Goal: Task Accomplishment & Management: Use online tool/utility

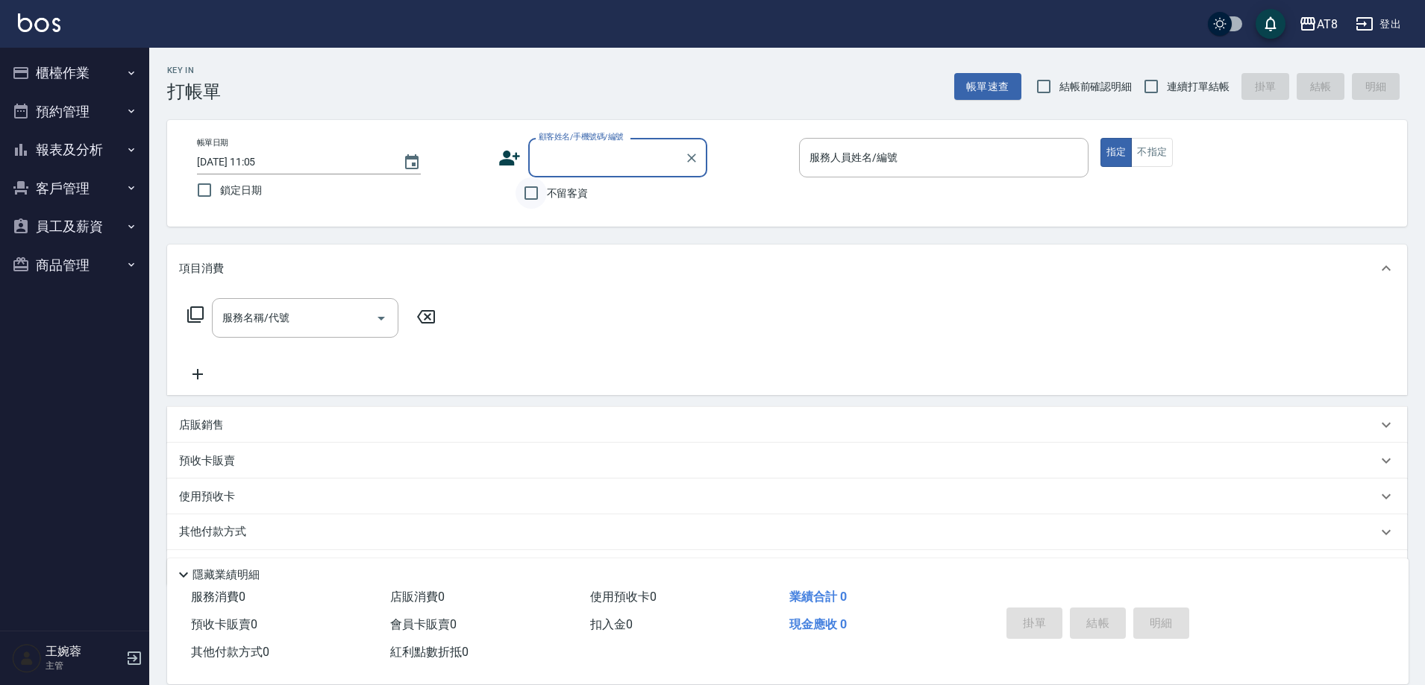
click at [541, 197] on input "不留客資" at bounding box center [530, 193] width 31 height 31
checkbox input "true"
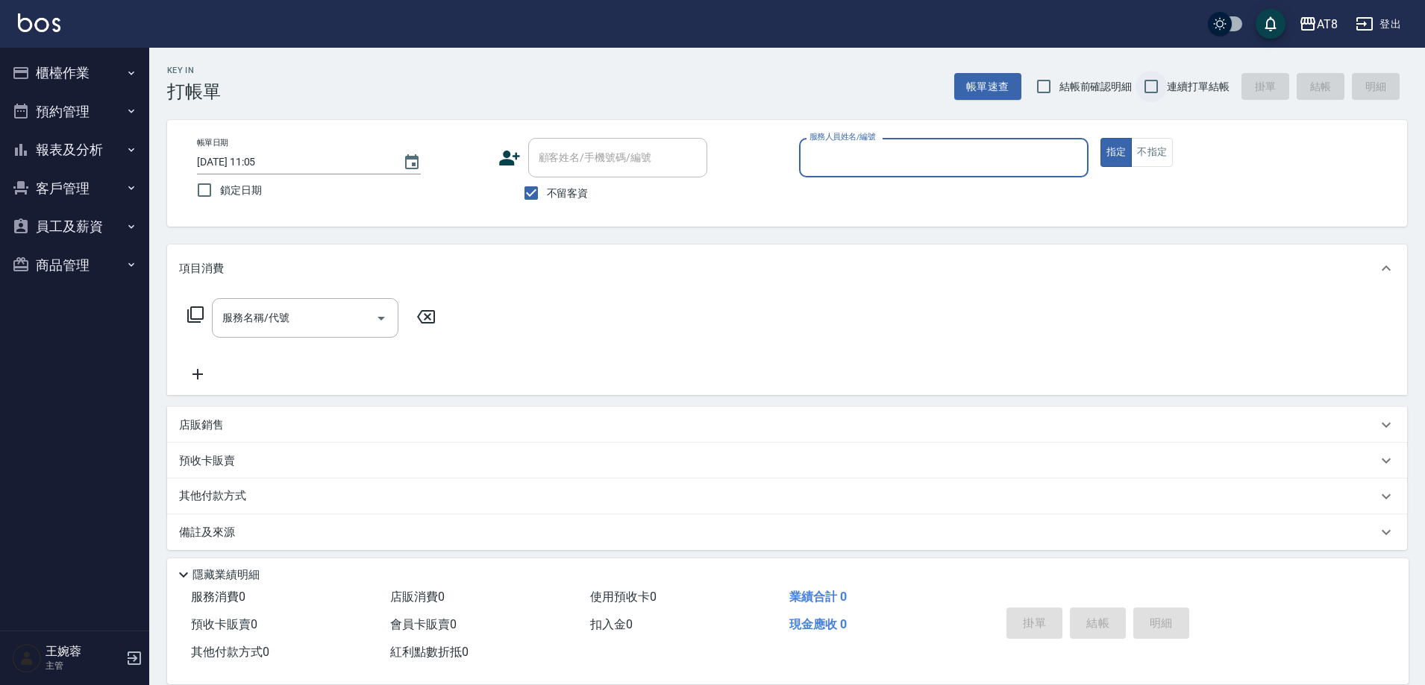
click at [1139, 90] on input "連續打單結帳" at bounding box center [1150, 86] width 31 height 31
checkbox input "true"
click at [1011, 175] on div "服務人員姓名/編號" at bounding box center [943, 158] width 289 height 40
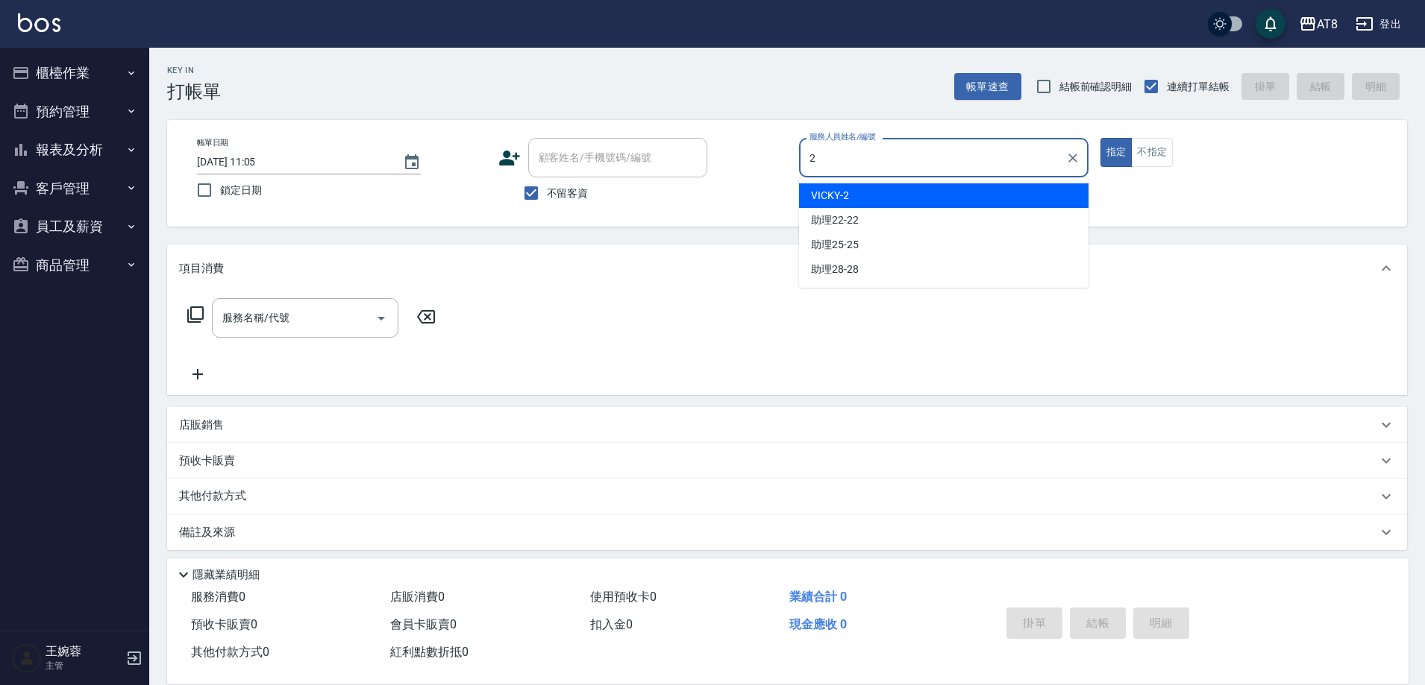
type input "VICKY-2"
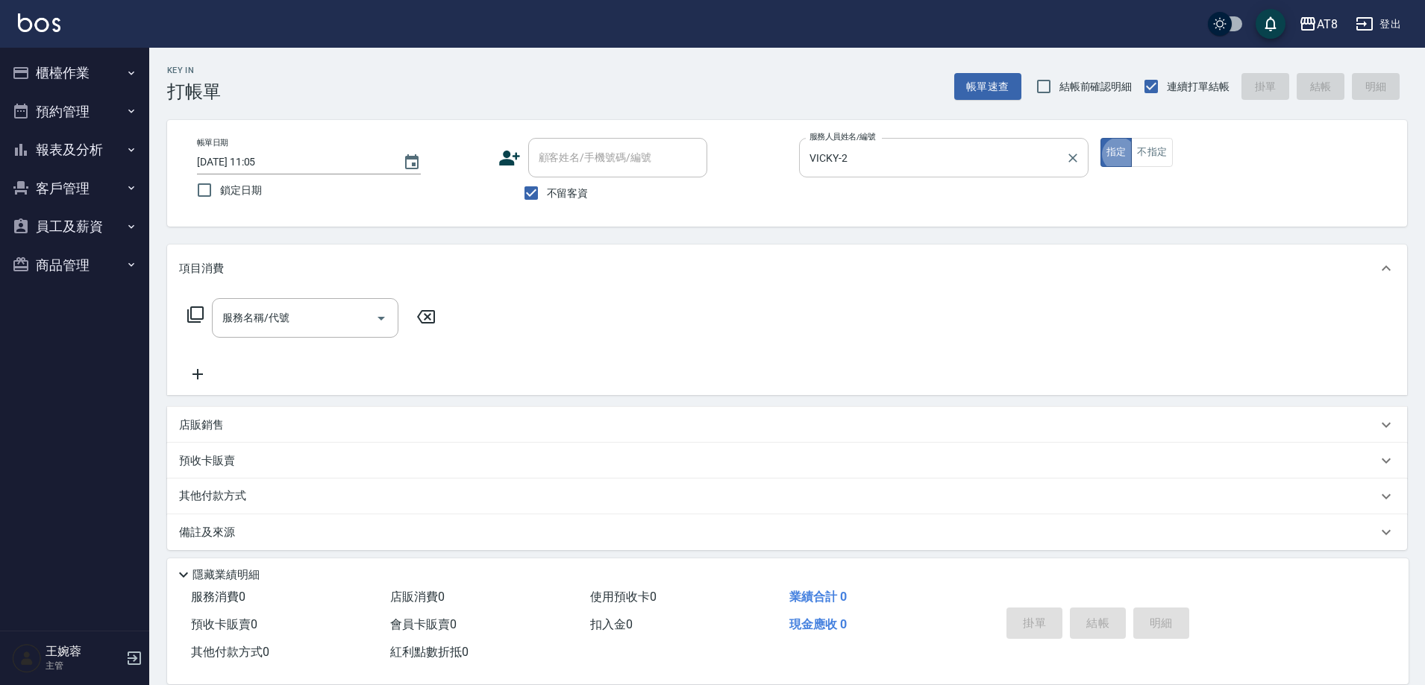
type button "true"
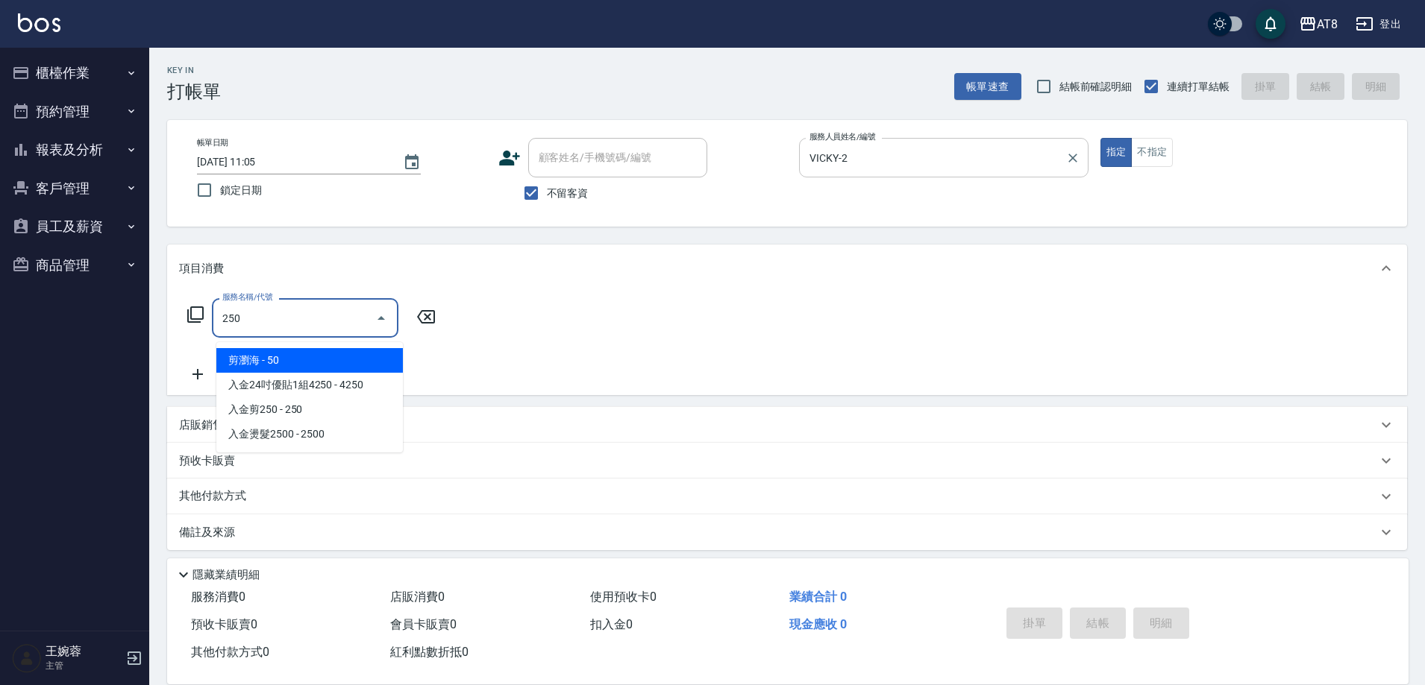
type input "剪瀏海(250)"
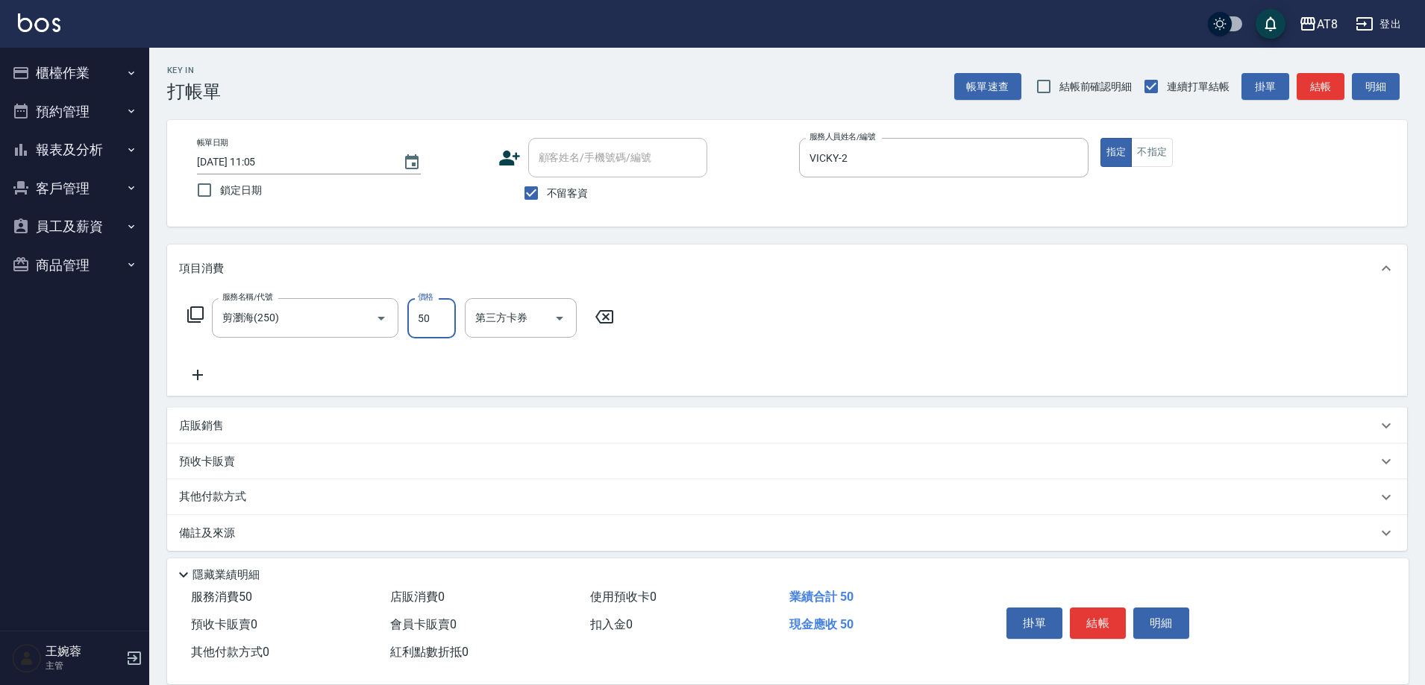
click at [1115, 608] on button "結帳" at bounding box center [1098, 623] width 56 height 31
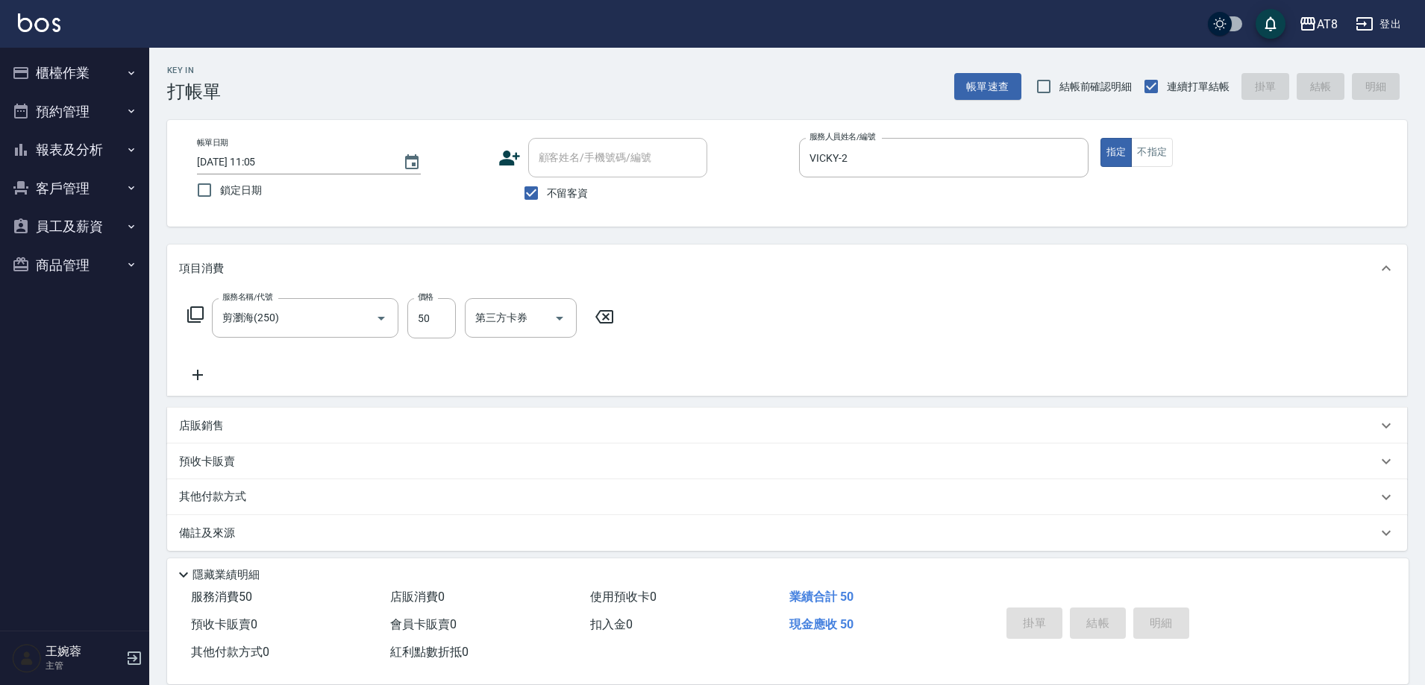
type input "[DATE] 11:40"
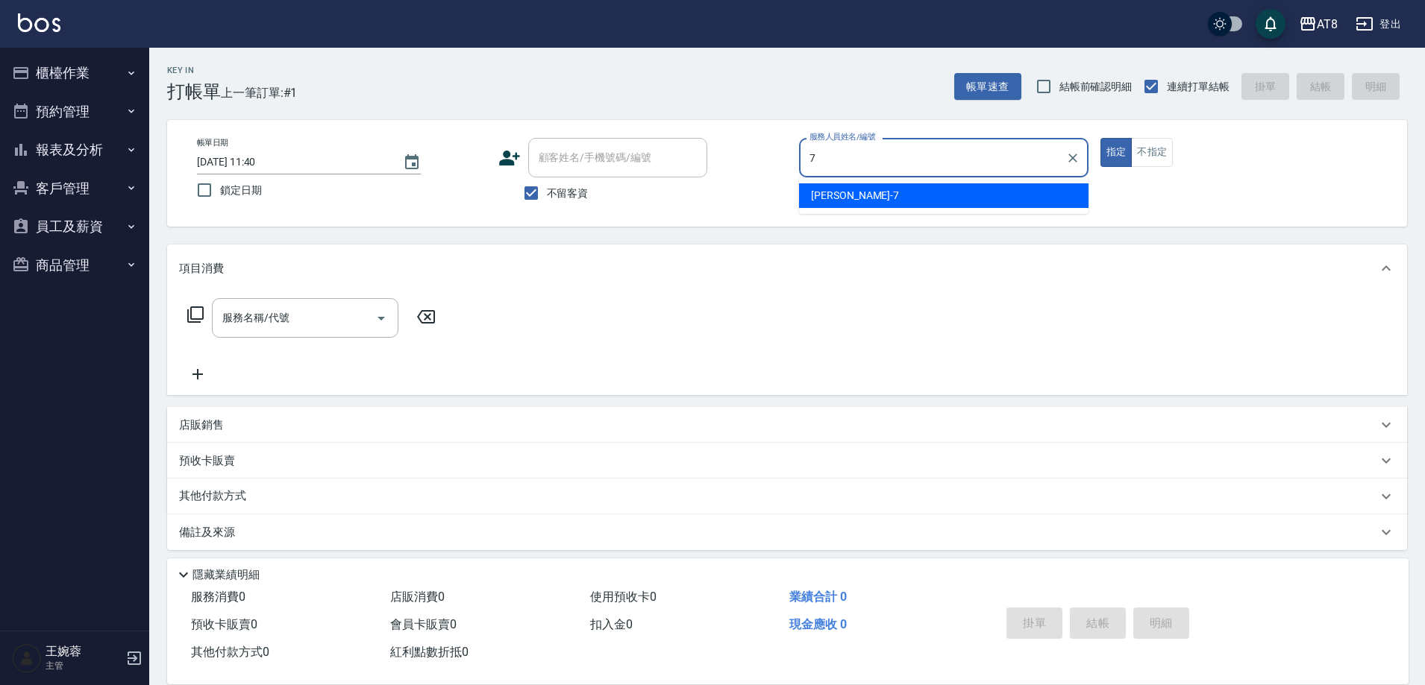
type input "[PERSON_NAME]-7"
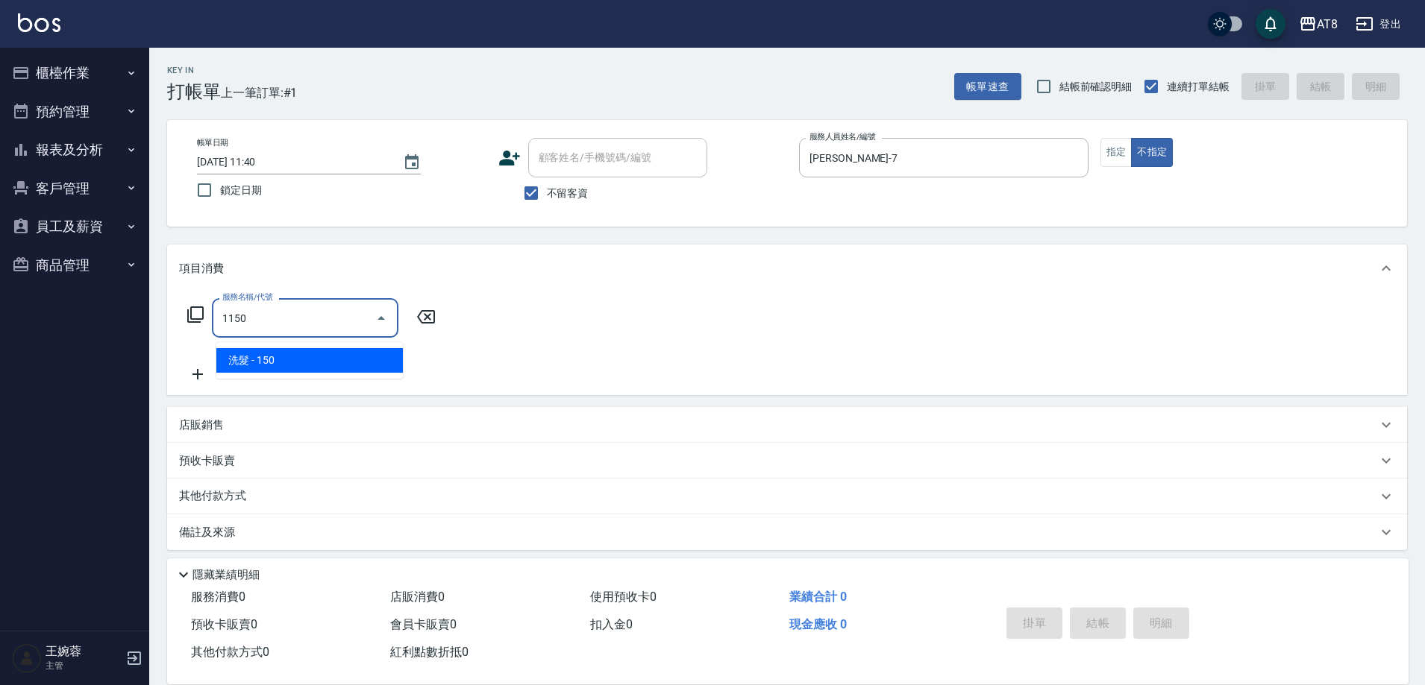
type input "洗髮(1150)"
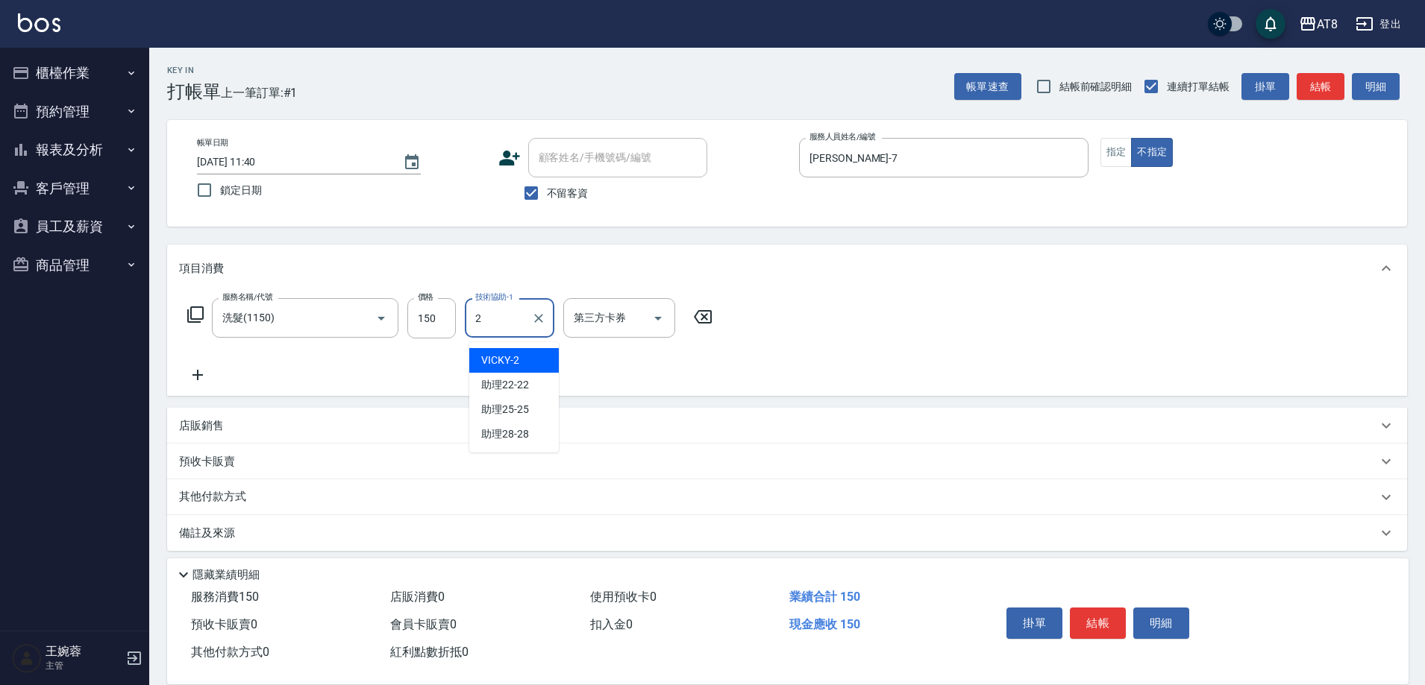
type input "VICKY-2"
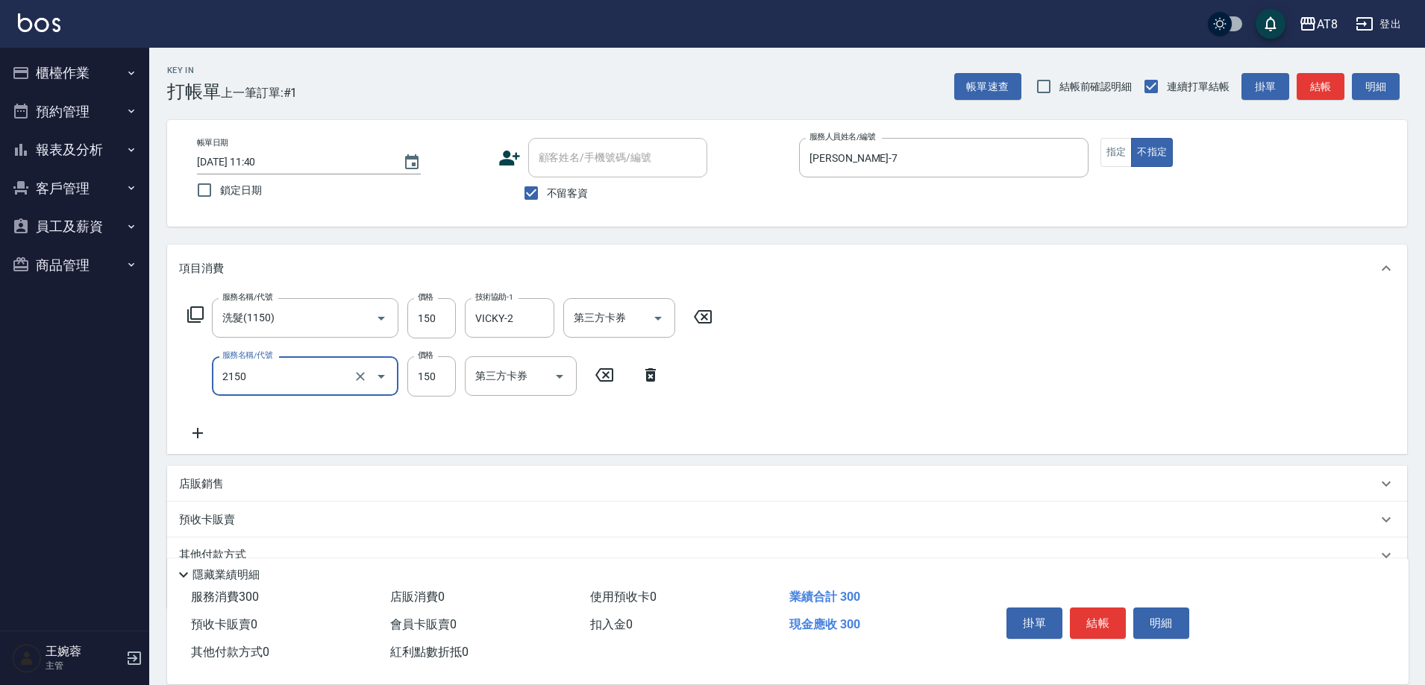
type input "剪髮(2150)"
click at [1115, 608] on button "結帳" at bounding box center [1098, 623] width 56 height 31
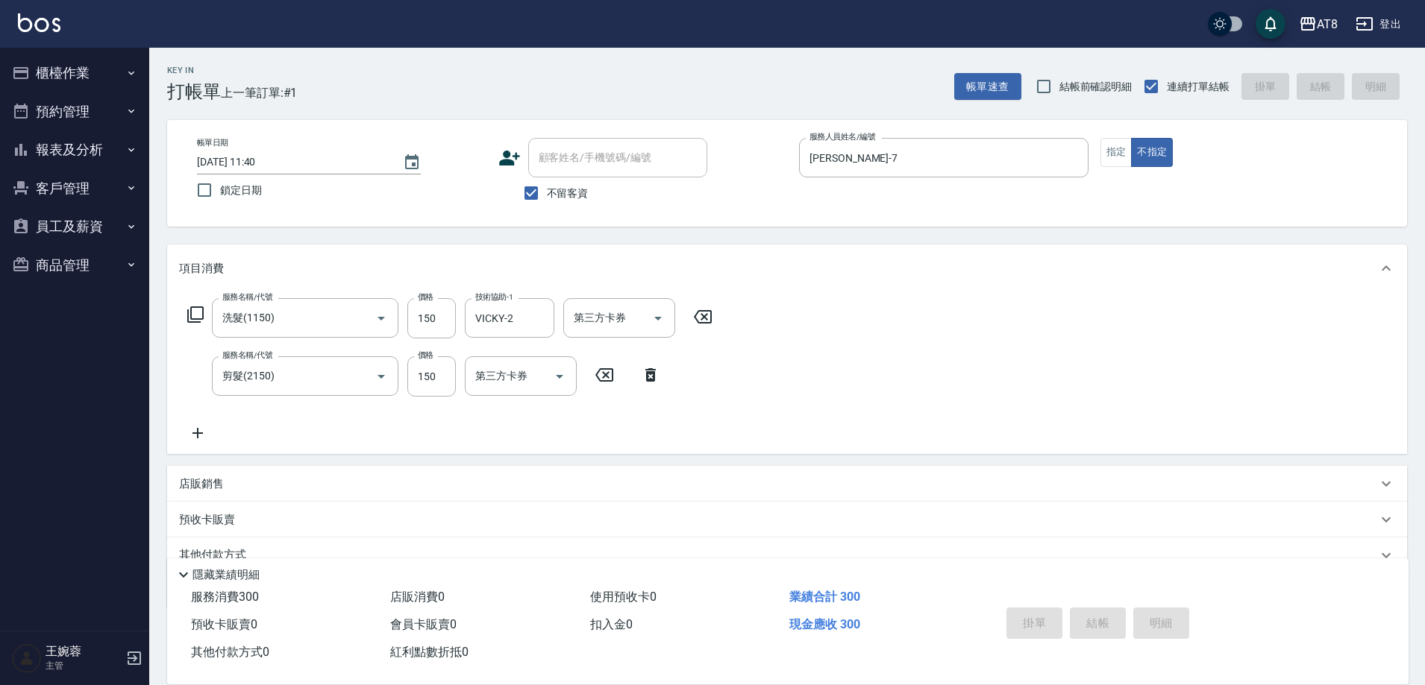
type input "[DATE] 11:47"
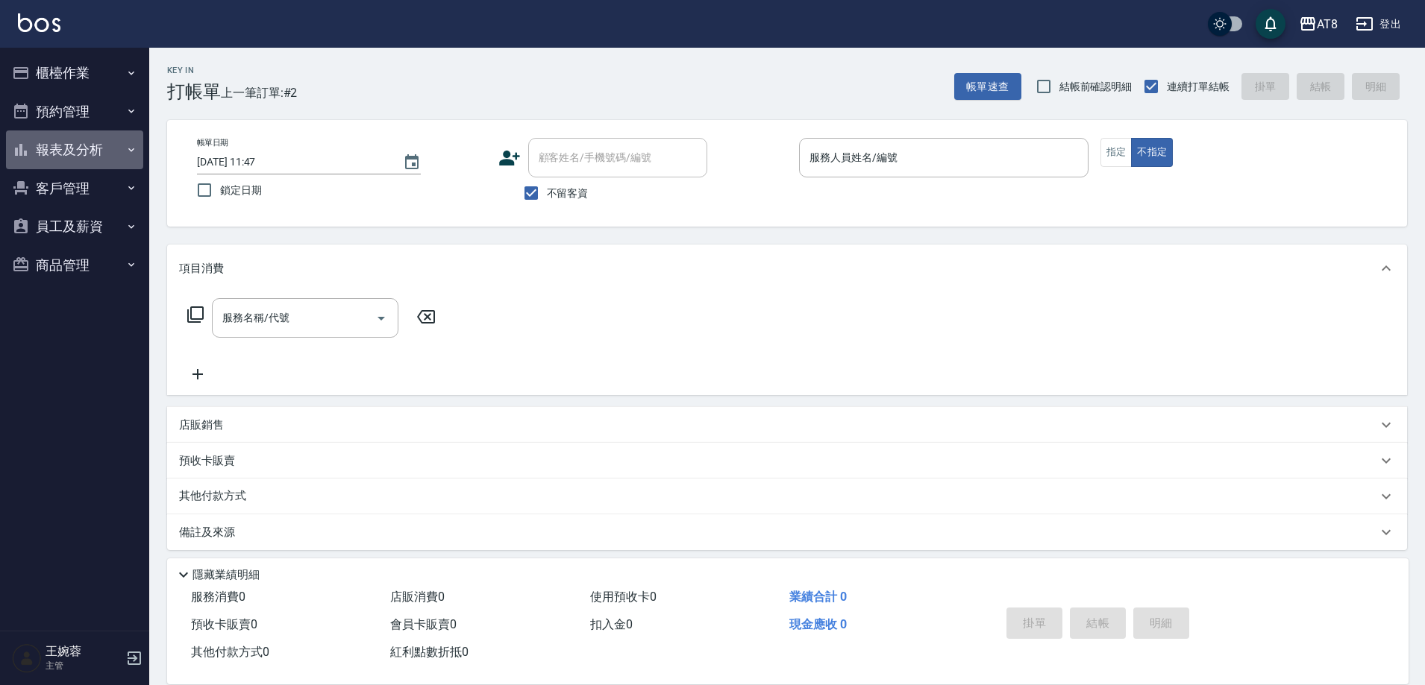
click at [46, 149] on button "報表及分析" at bounding box center [74, 150] width 137 height 39
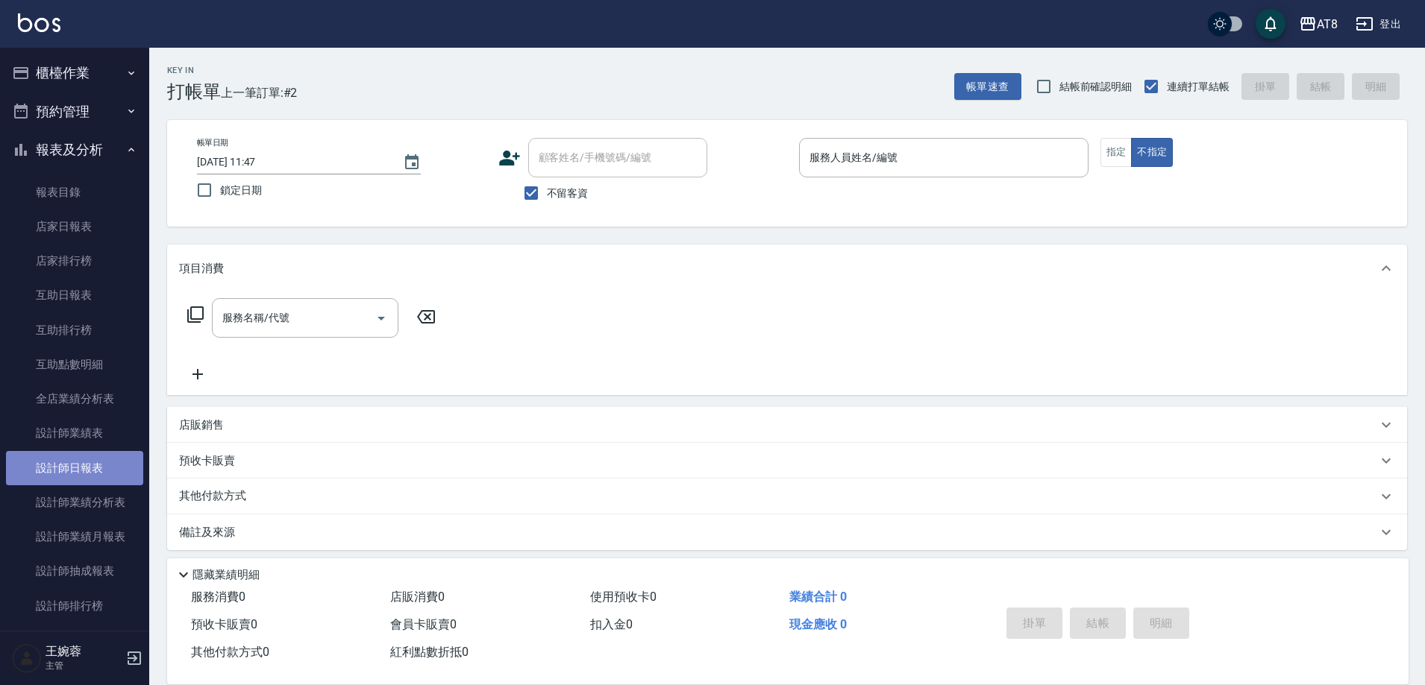
click at [103, 472] on link "設計師日報表" at bounding box center [74, 468] width 137 height 34
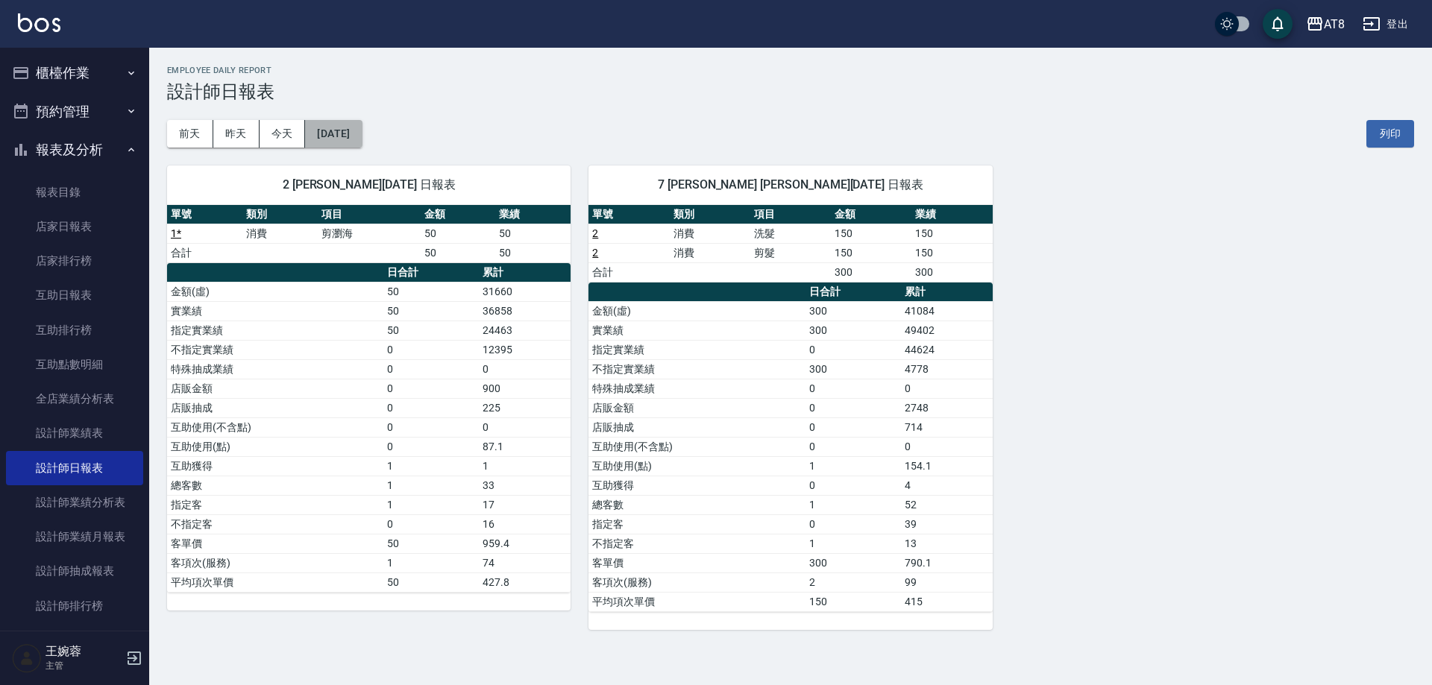
click at [362, 121] on button "[DATE]" at bounding box center [333, 134] width 57 height 28
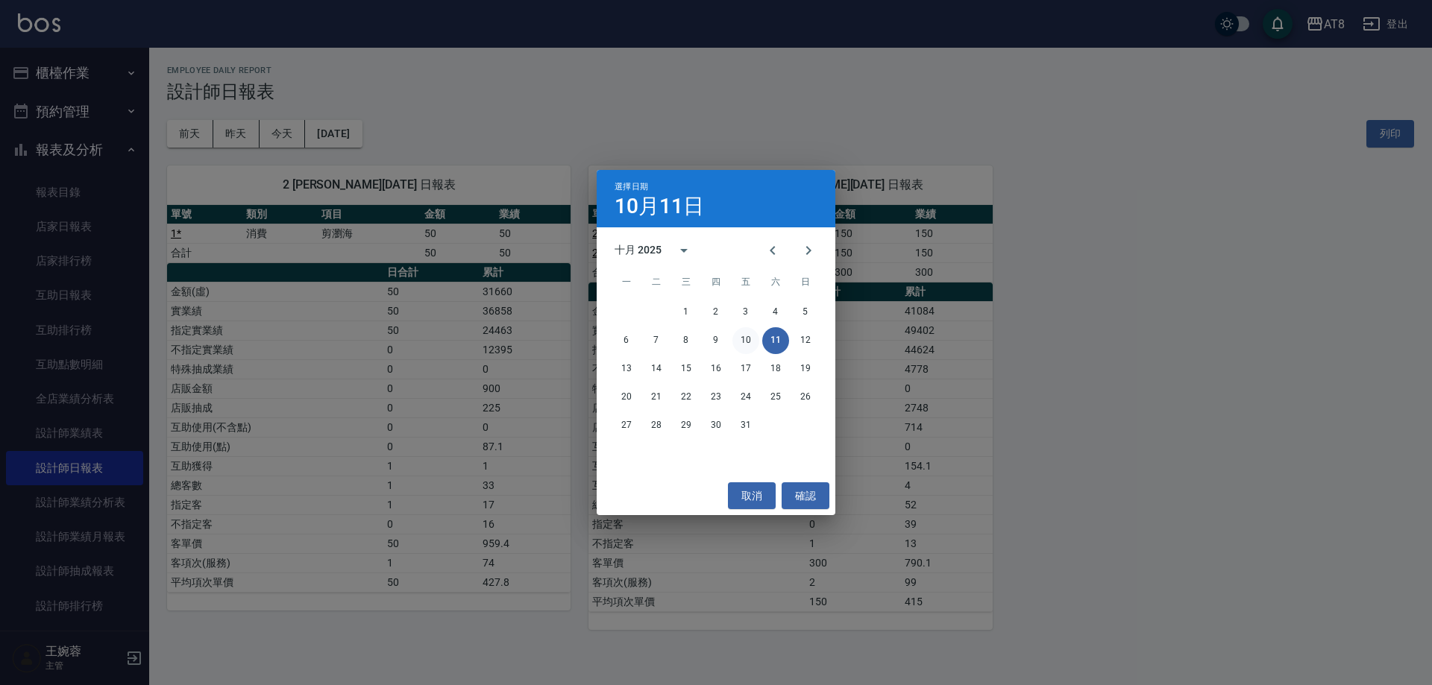
click at [749, 343] on button "10" at bounding box center [745, 340] width 27 height 27
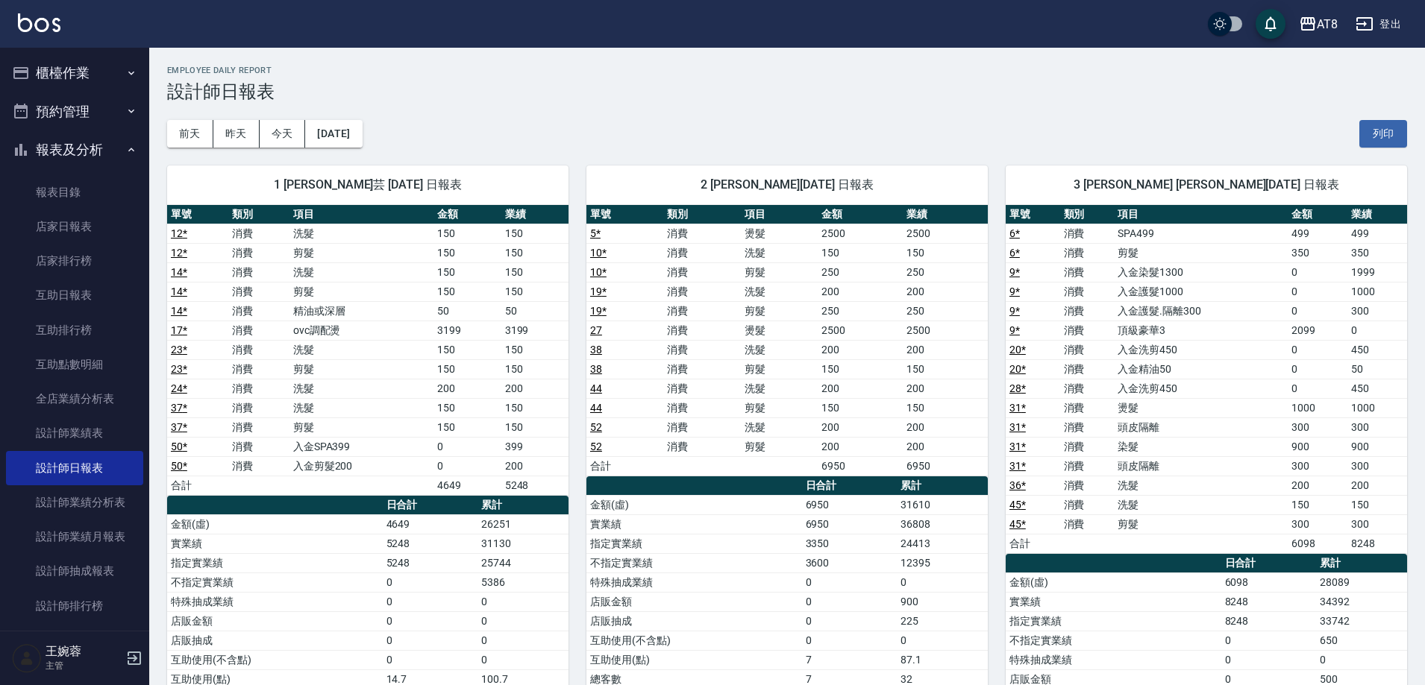
click at [45, 22] on img at bounding box center [39, 22] width 43 height 19
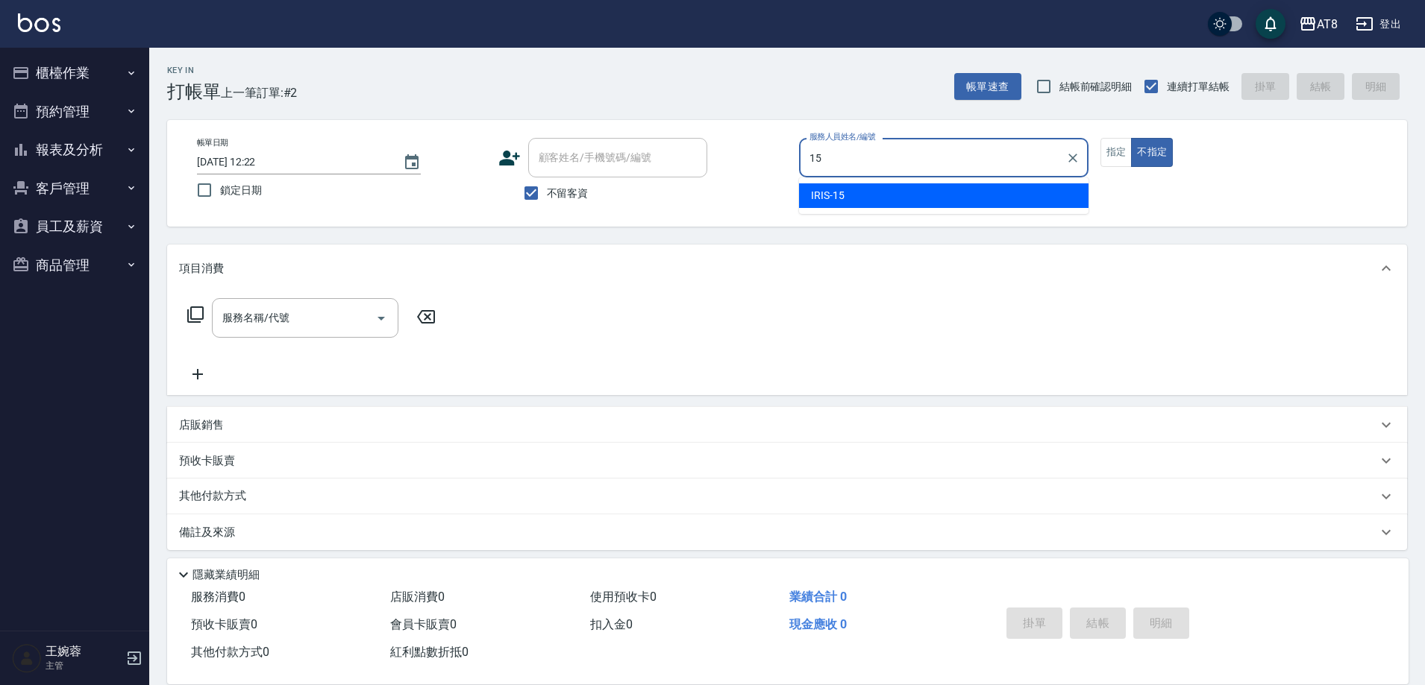
type input "IRIS-15"
type button "false"
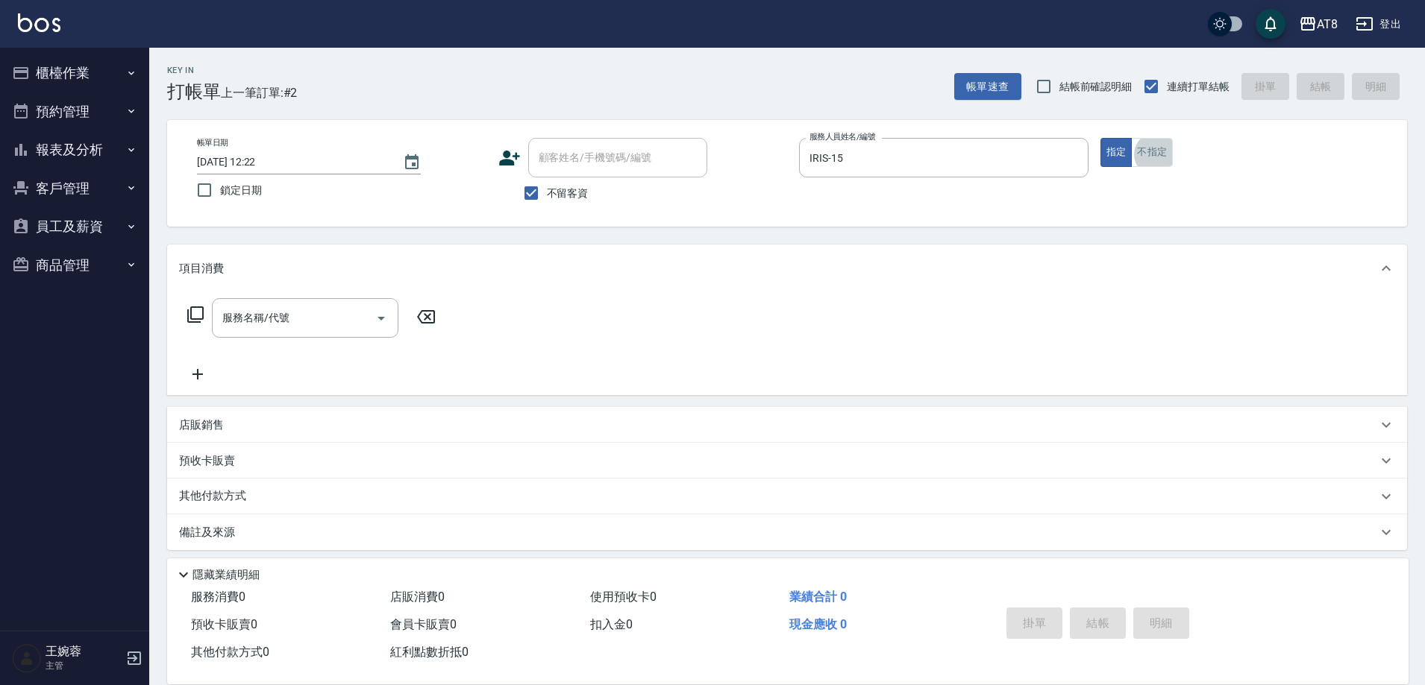
click at [197, 320] on icon at bounding box center [195, 315] width 18 height 18
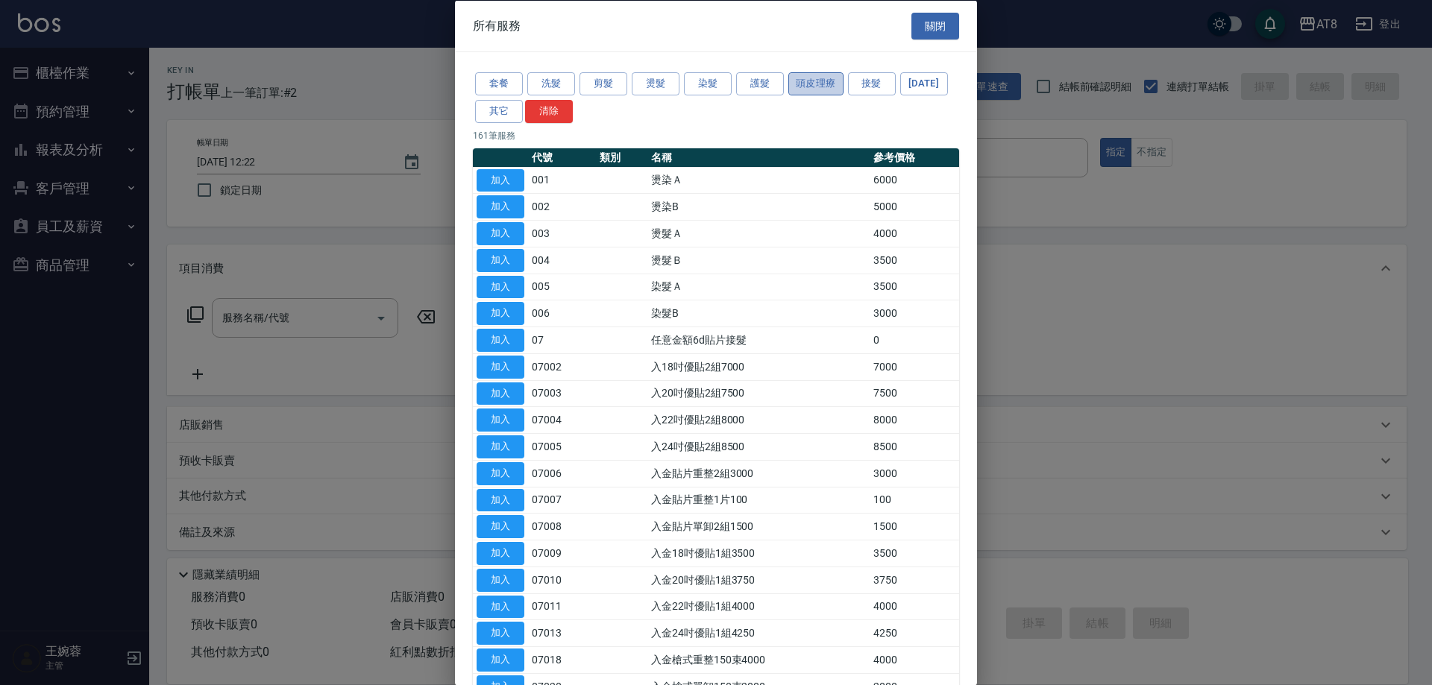
click at [797, 95] on button "頭皮理療" at bounding box center [815, 83] width 55 height 23
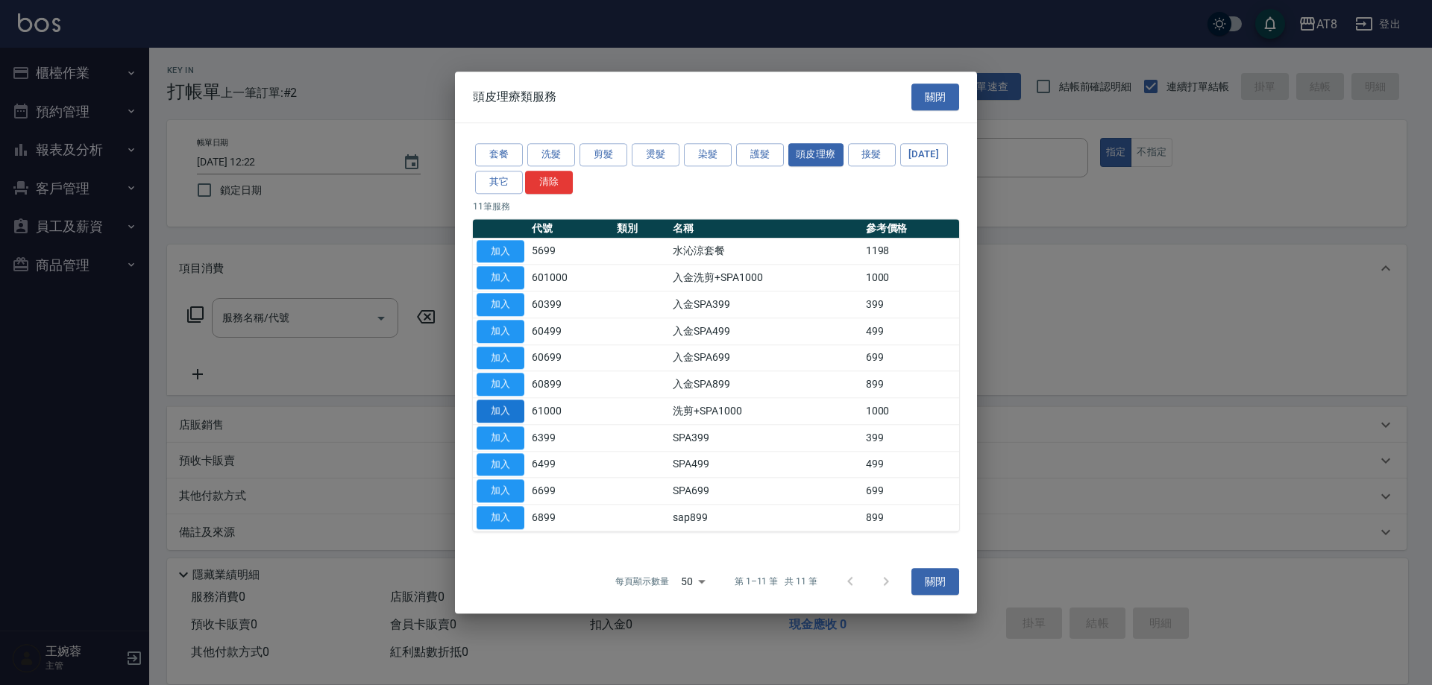
click at [494, 423] on button "加入" at bounding box center [501, 411] width 48 height 23
type input "洗剪+SPA1000(61000)"
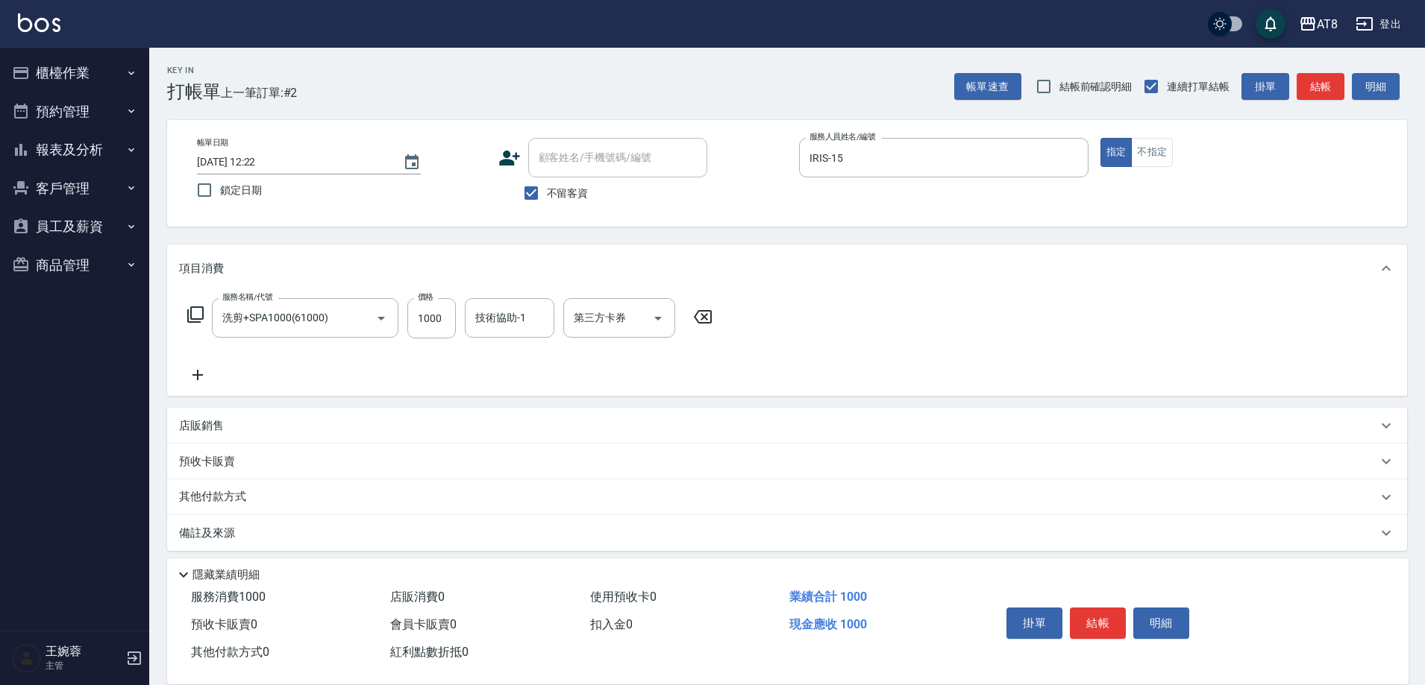
click at [425, 301] on label "價格" at bounding box center [426, 297] width 16 height 11
click at [425, 301] on input "1000" at bounding box center [431, 318] width 48 height 40
type input "1100"
type input "助理25-25"
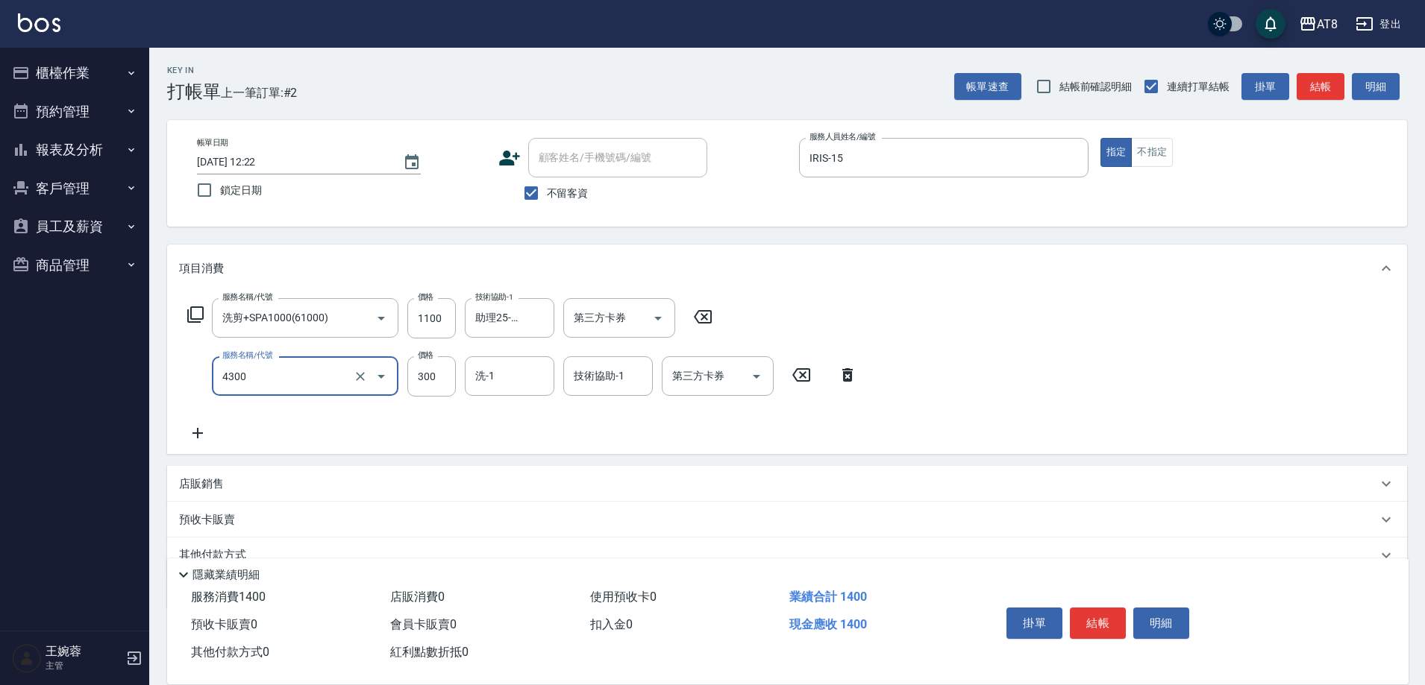
type input "片染(4300)"
type input "400"
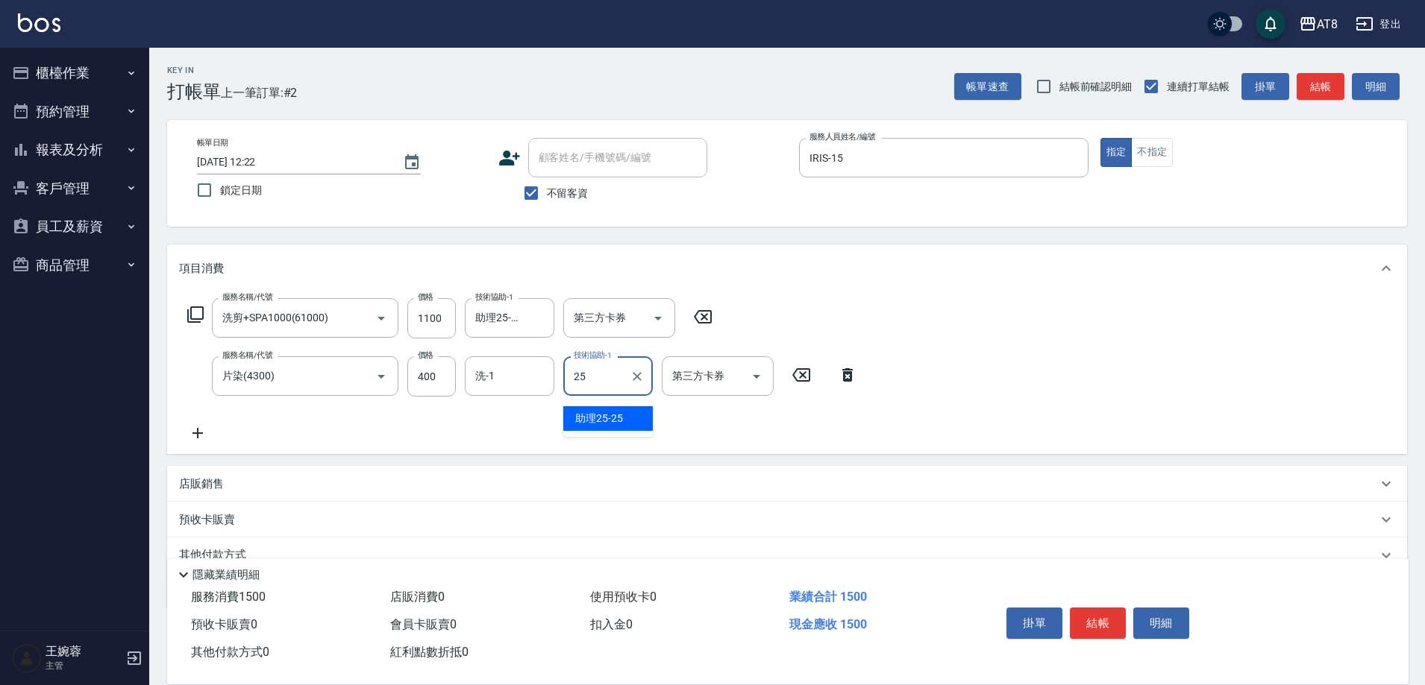
type input "助理25-25"
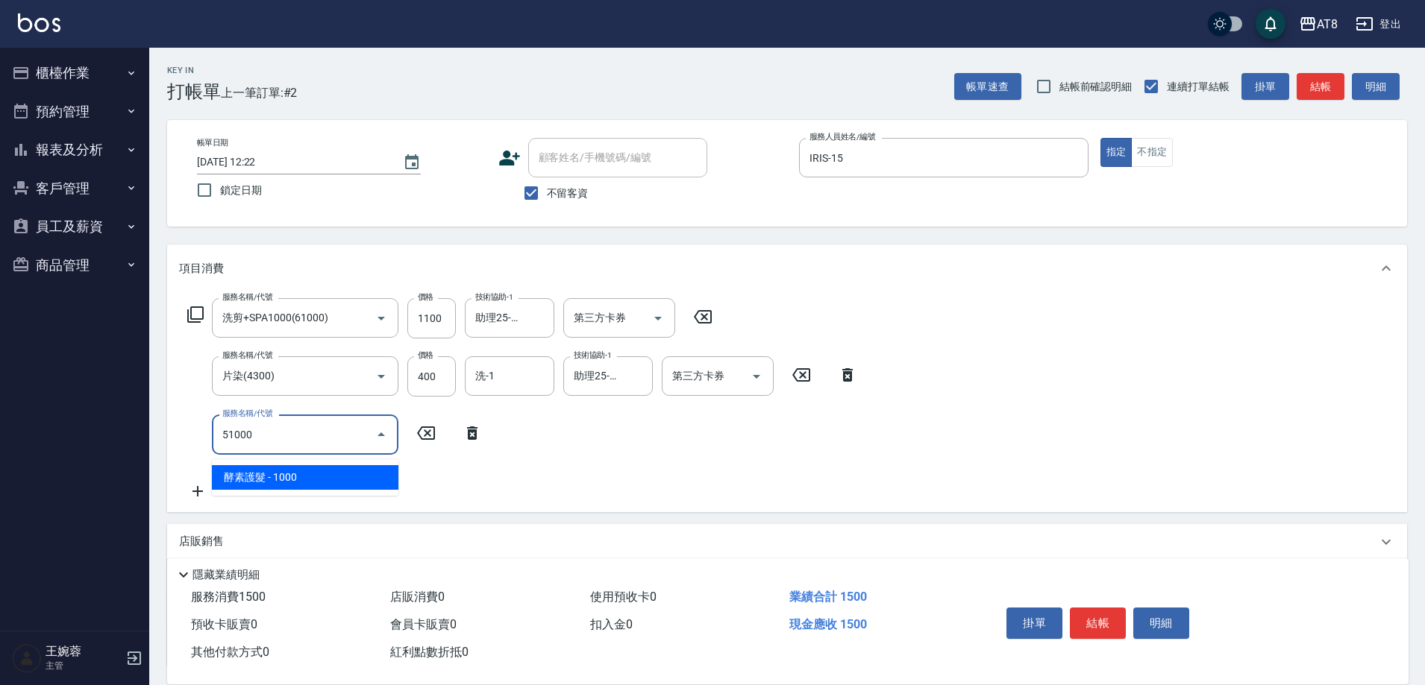
type input "酵素護髮(51000)"
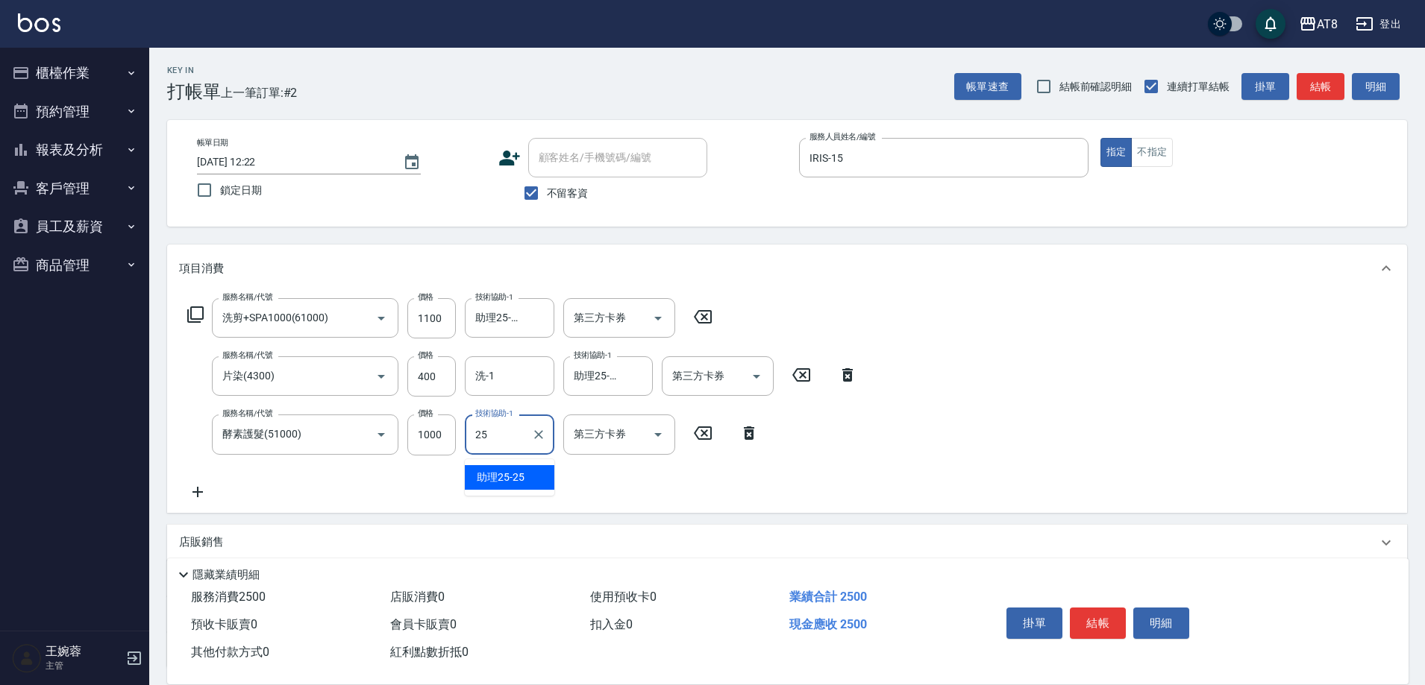
type input "助理25-25"
click at [1078, 610] on button "結帳" at bounding box center [1098, 623] width 56 height 31
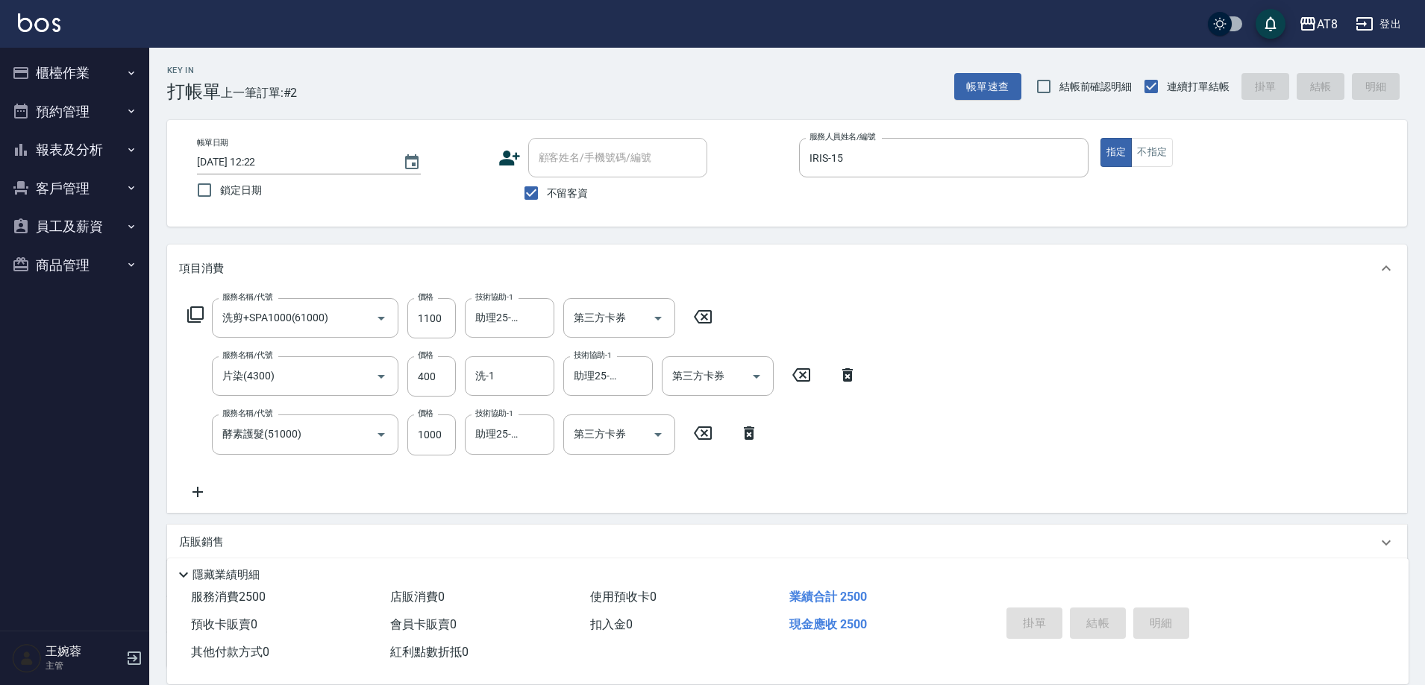
type input "[DATE] 12:23"
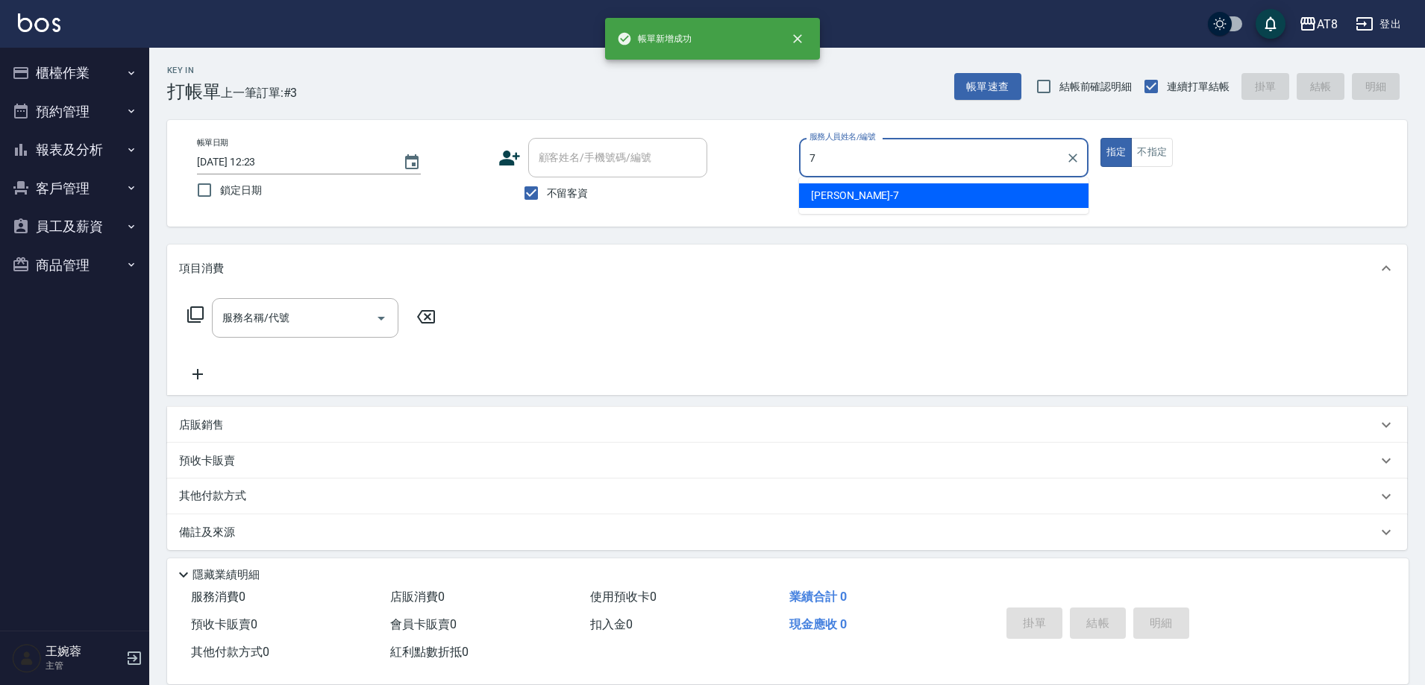
type input "[PERSON_NAME]-7"
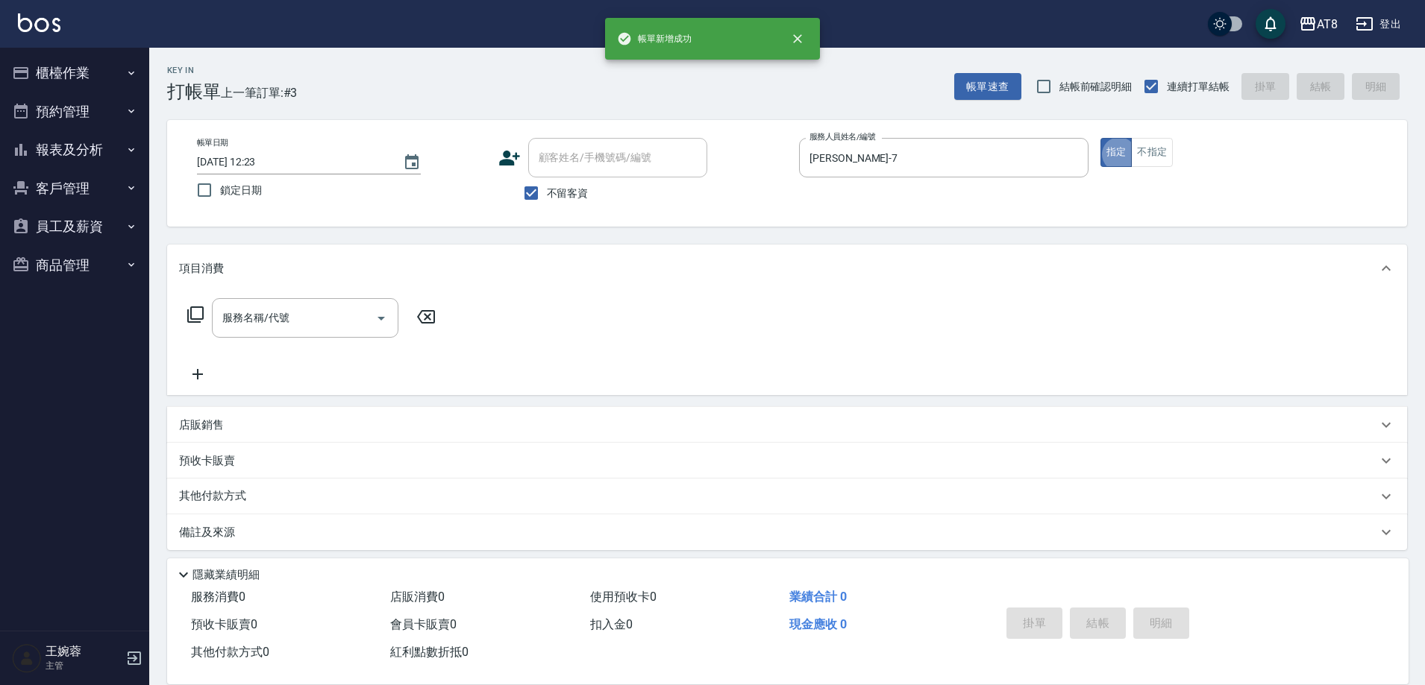
type button "true"
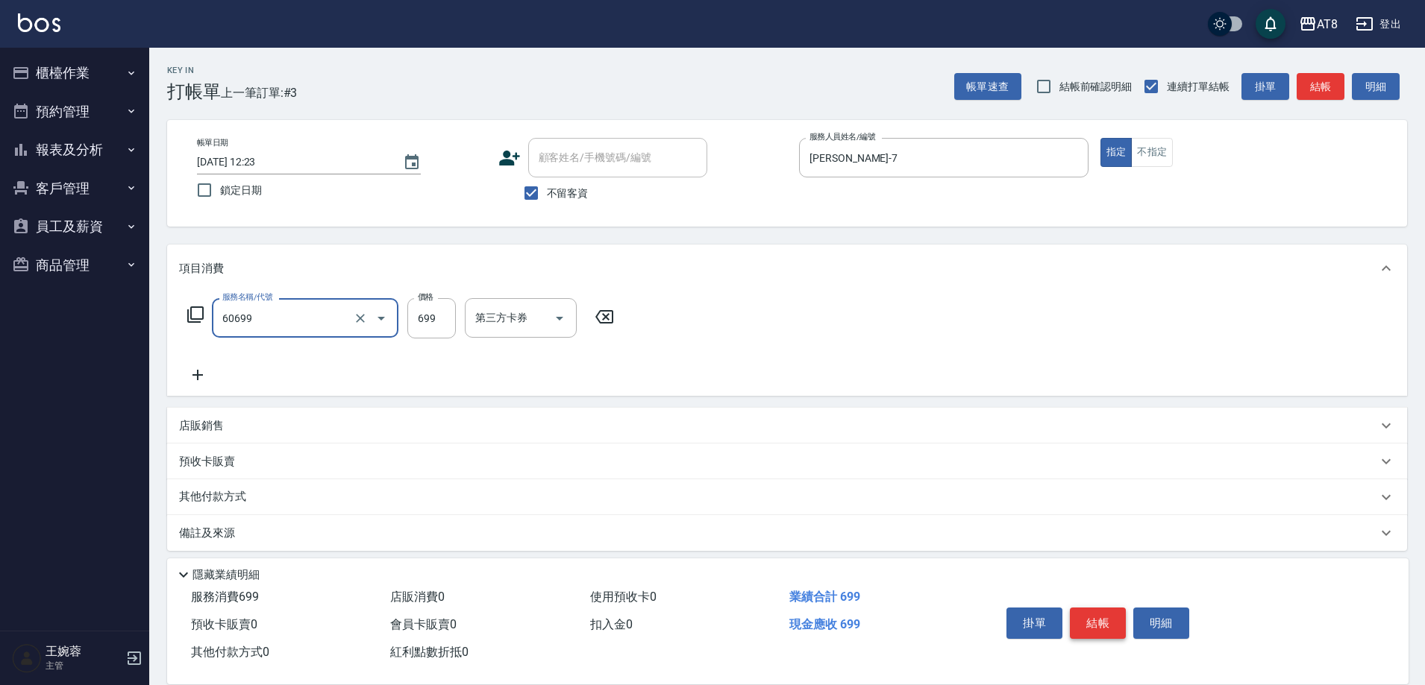
type input "入金SPA699(60699)"
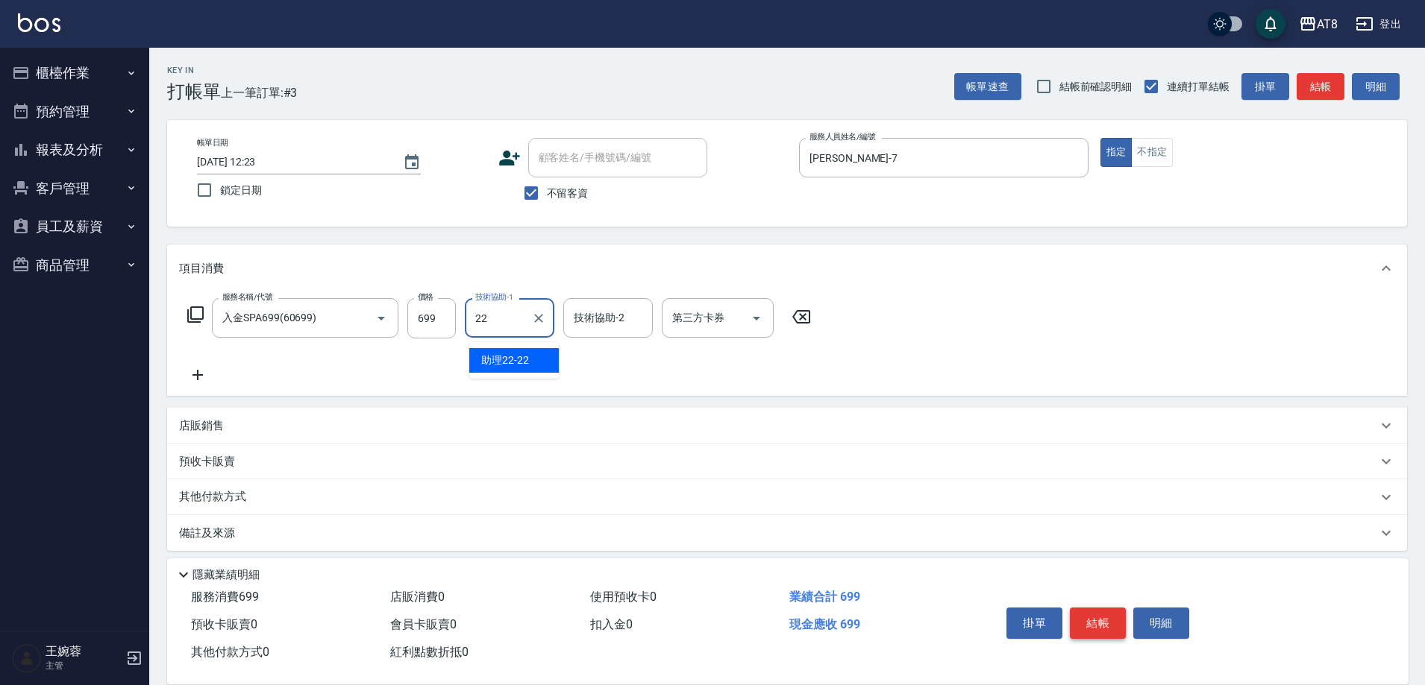
type input "助理22-22"
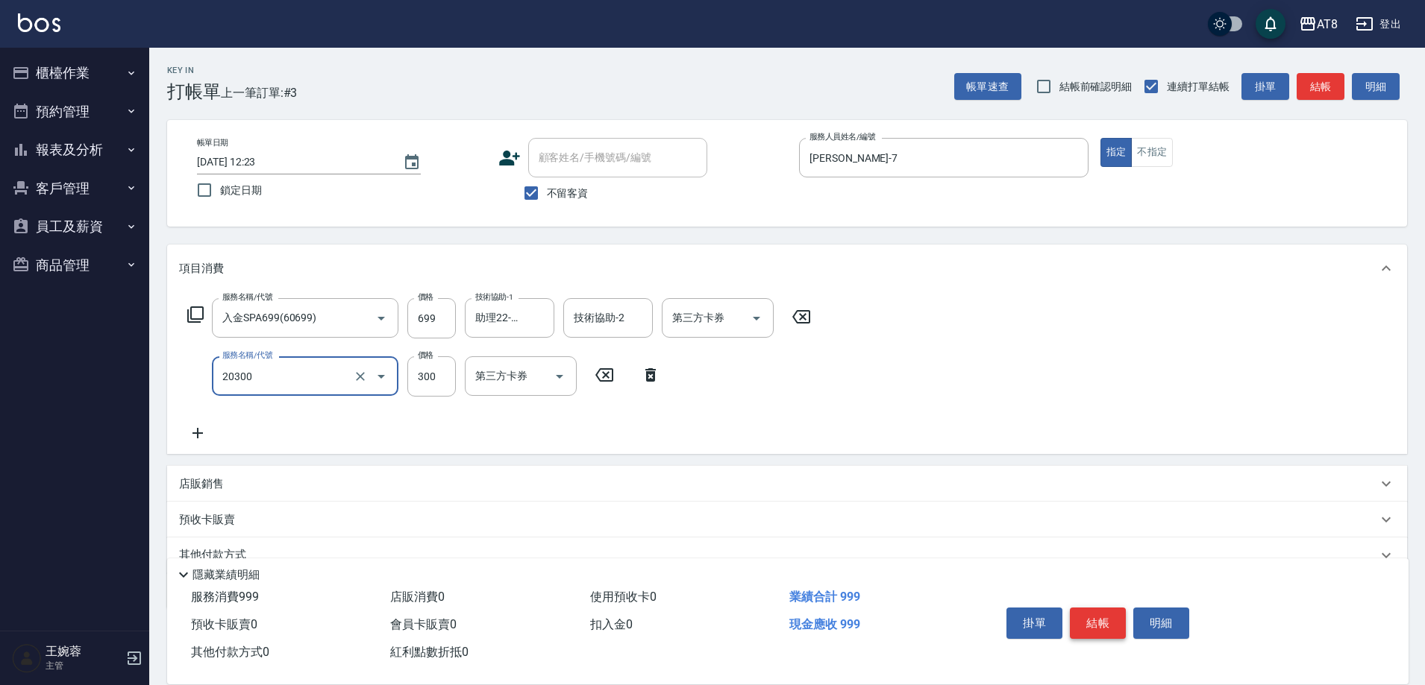
type input "入金剪髮300(20300)"
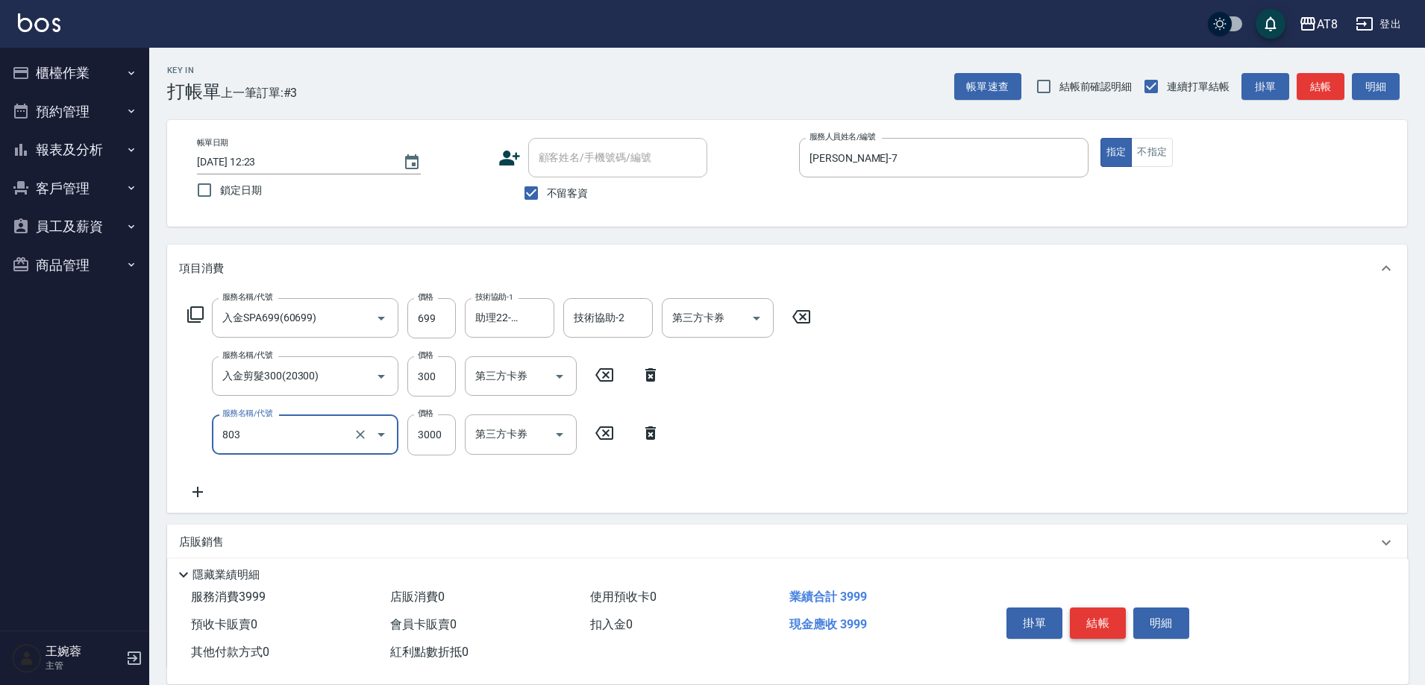
type input "頂級豪華3(803)"
click at [547, 384] on button "Open" at bounding box center [559, 377] width 24 height 24
type input "518"
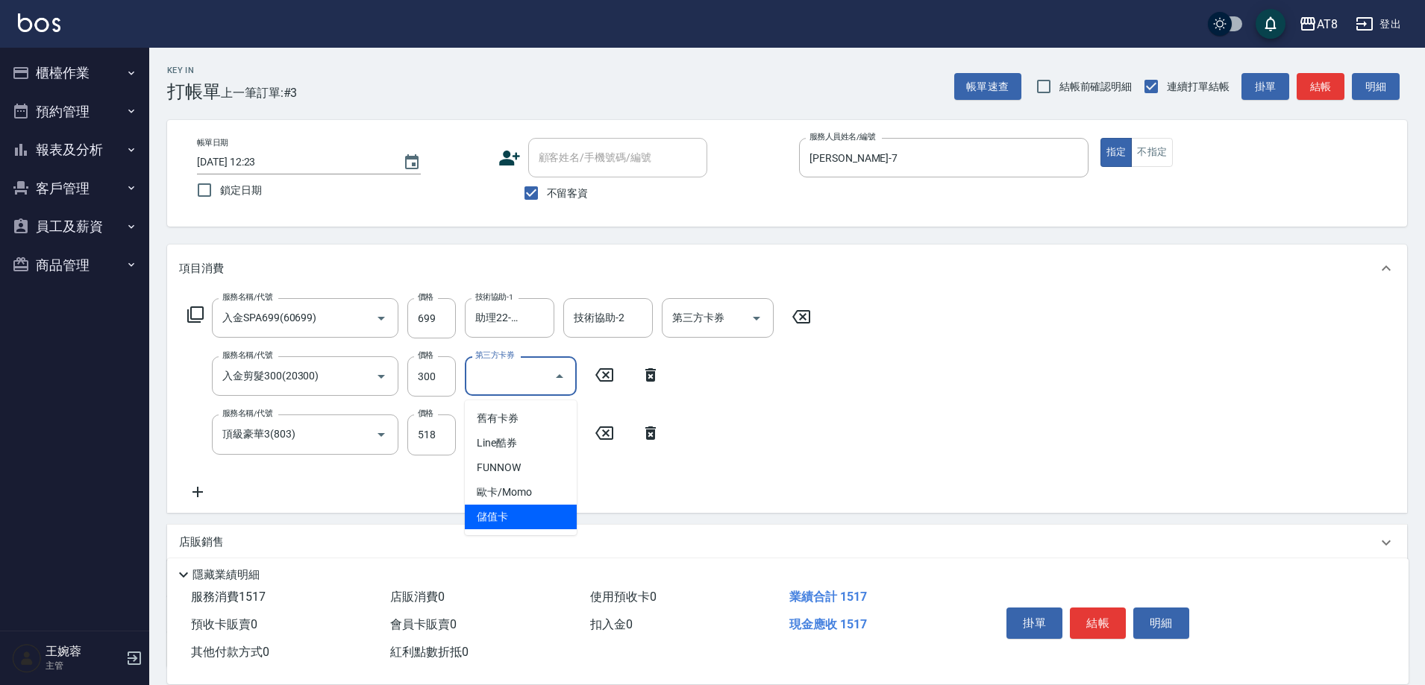
click at [531, 518] on span "儲值卡" at bounding box center [521, 517] width 112 height 25
type input "儲值卡"
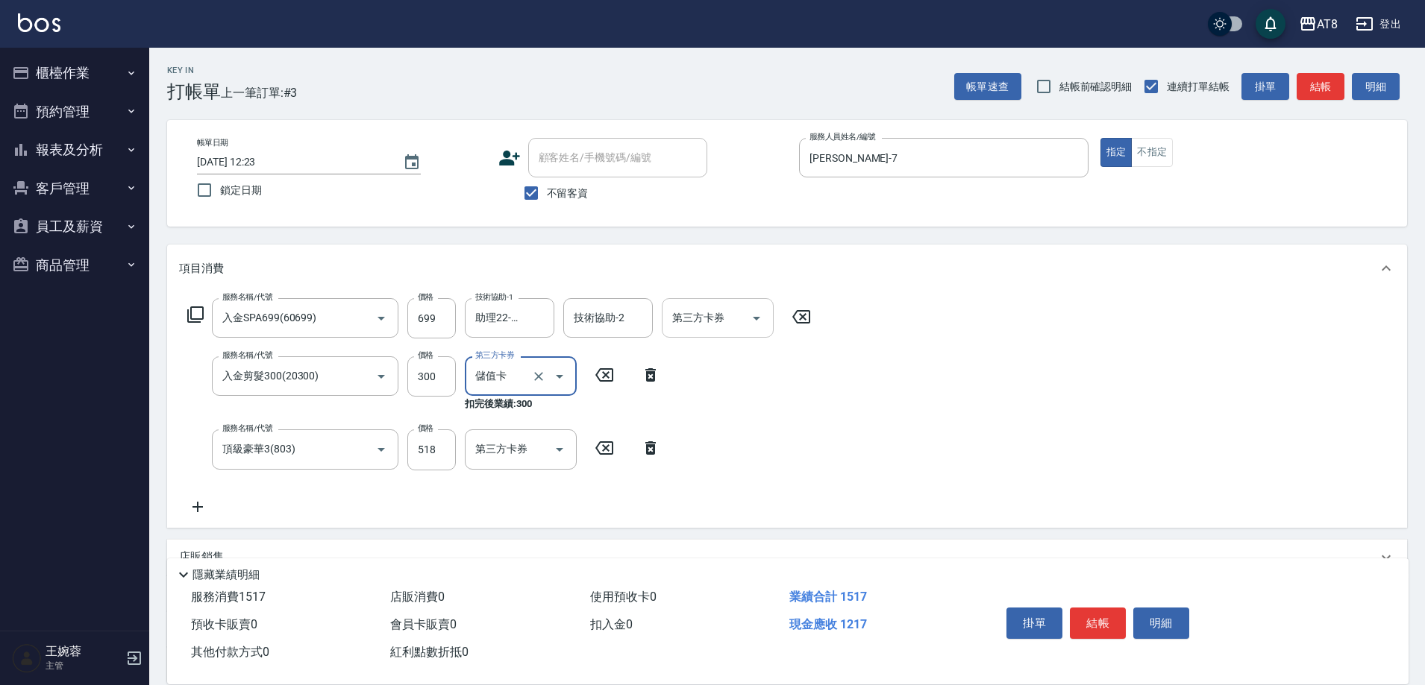
click at [754, 323] on icon "Open" at bounding box center [756, 319] width 18 height 18
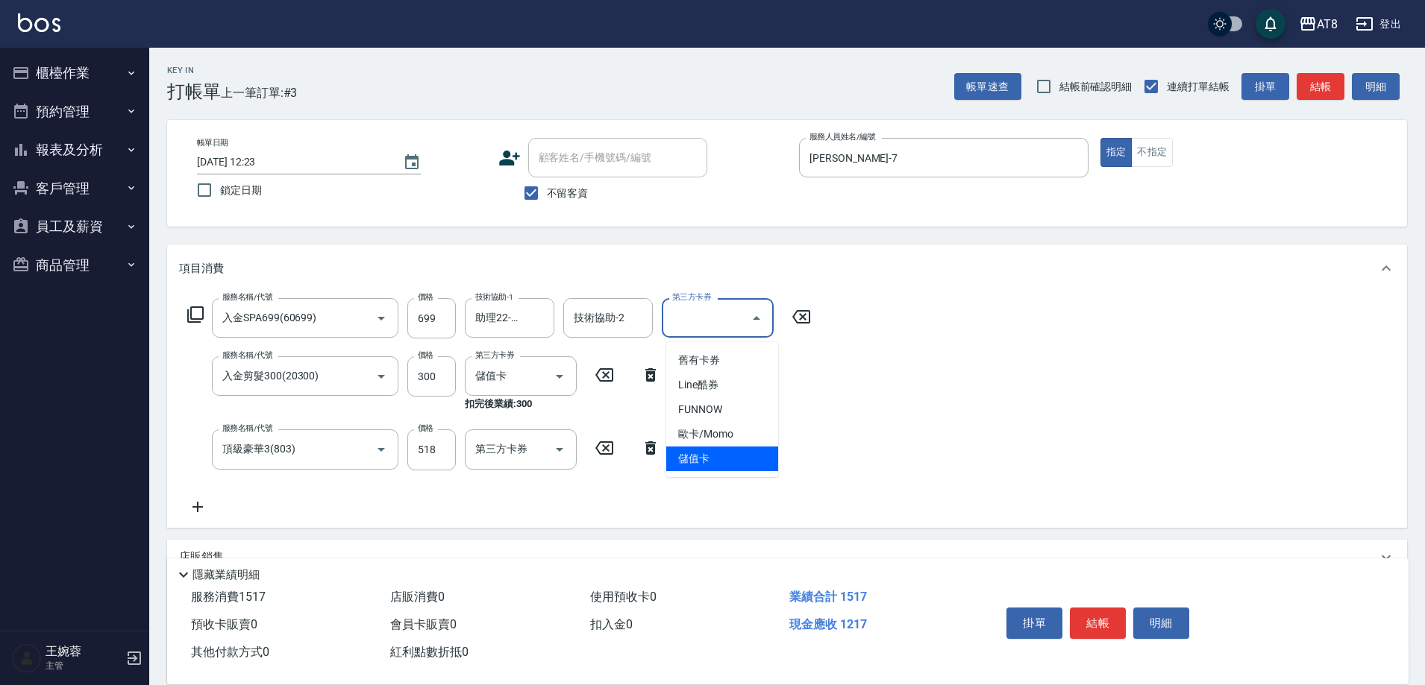
click at [706, 468] on span "儲值卡" at bounding box center [722, 459] width 112 height 25
type input "儲值卡"
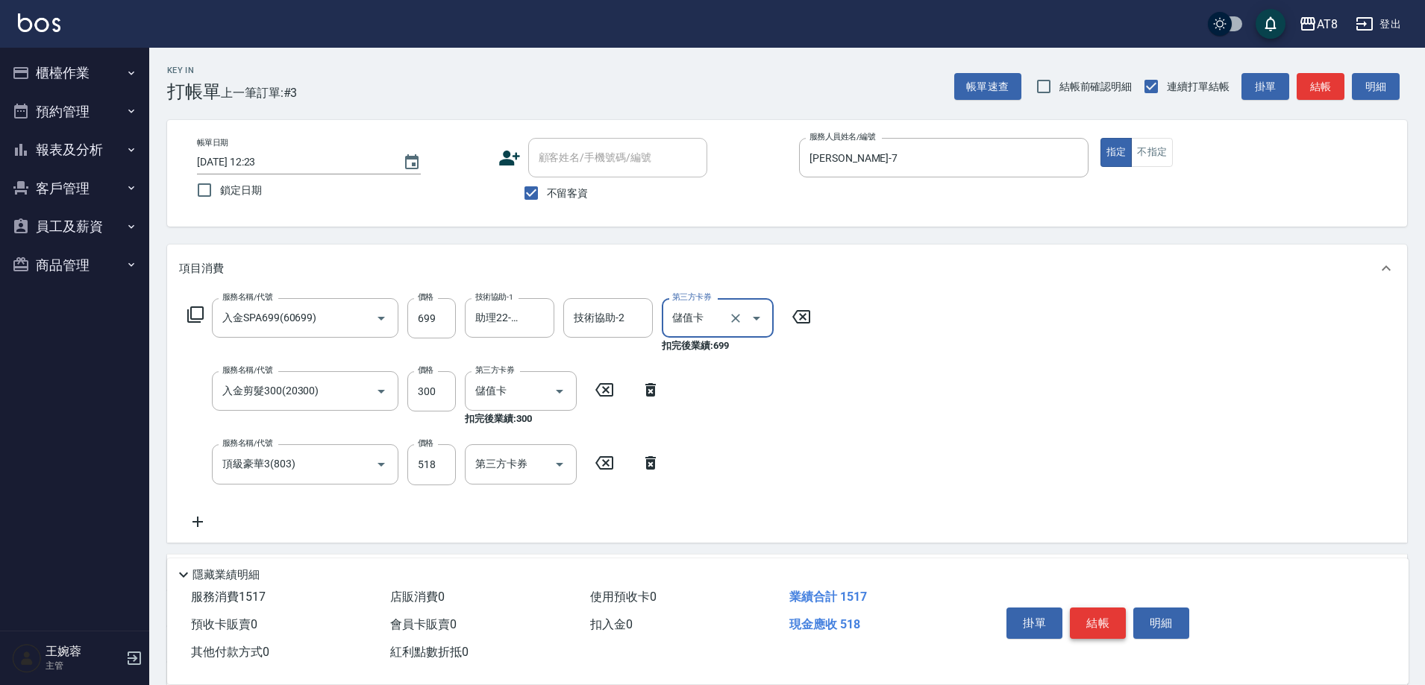
click at [1093, 608] on button "結帳" at bounding box center [1098, 623] width 56 height 31
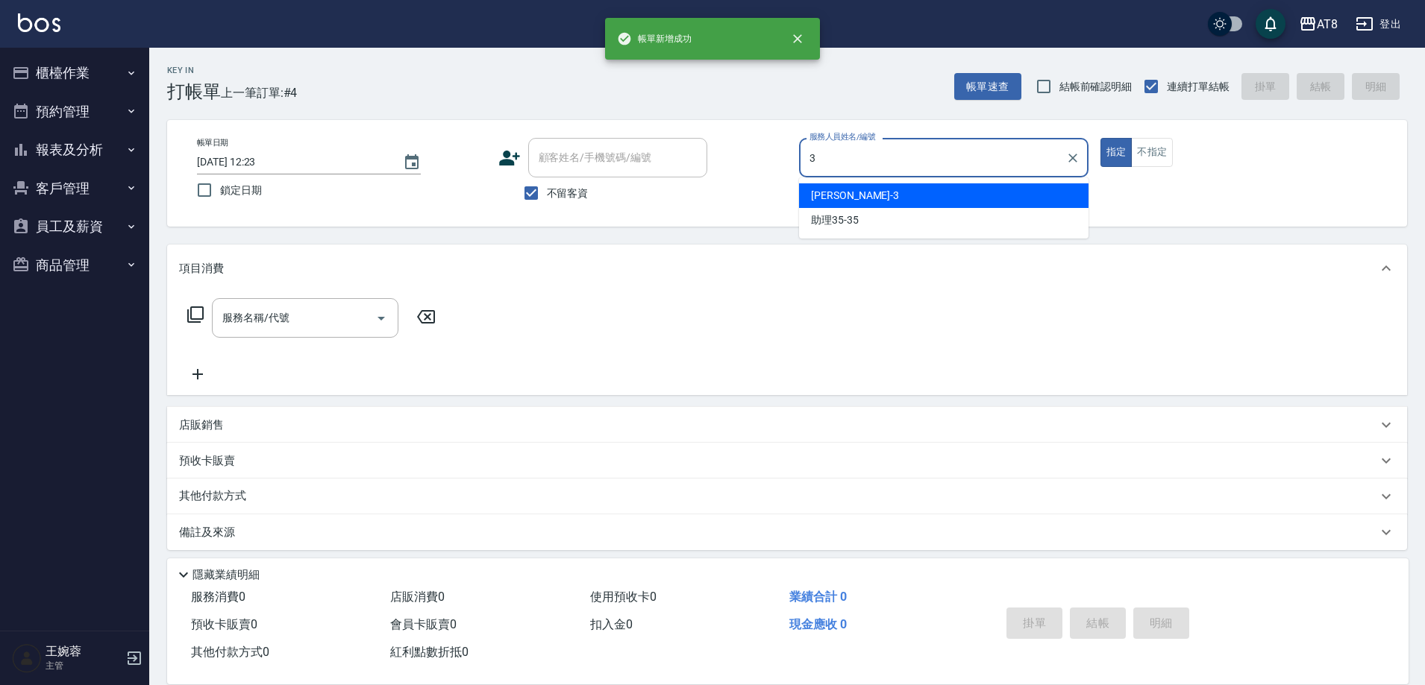
type input "[PERSON_NAME]-3"
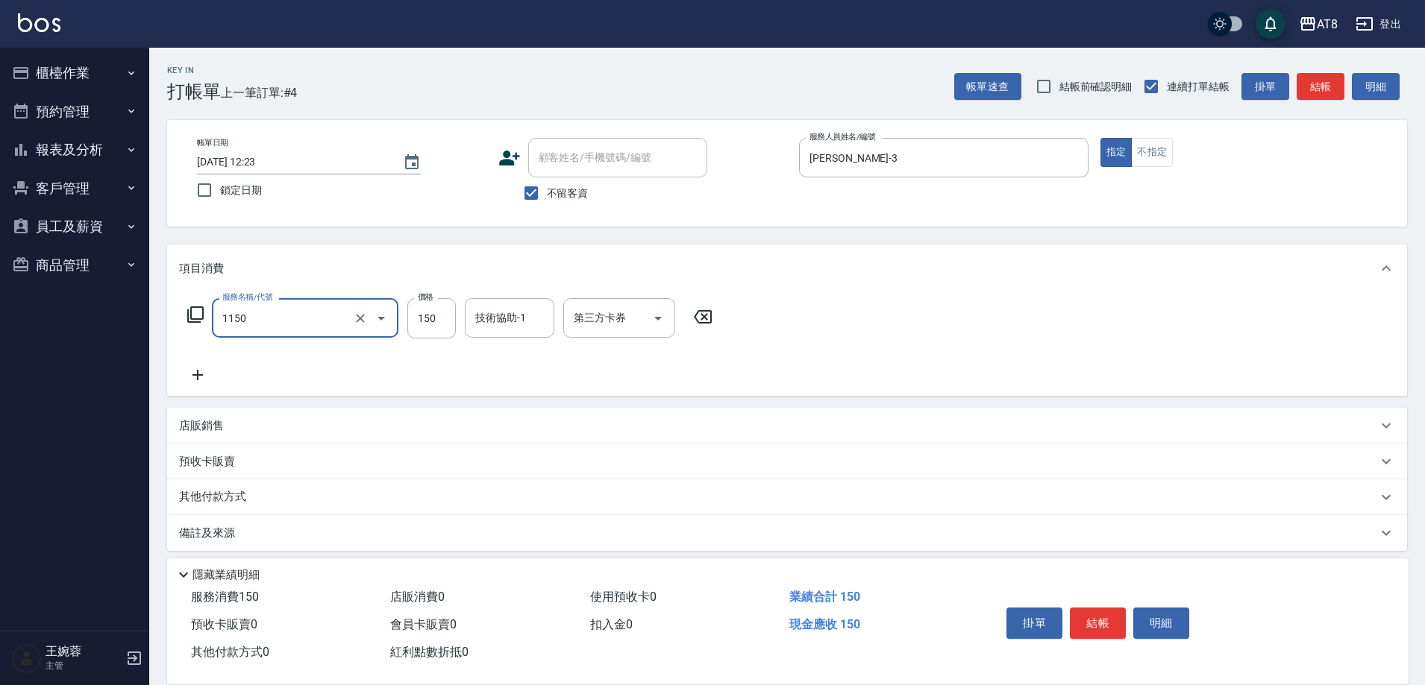
type input "洗髮(1150)"
type input "200"
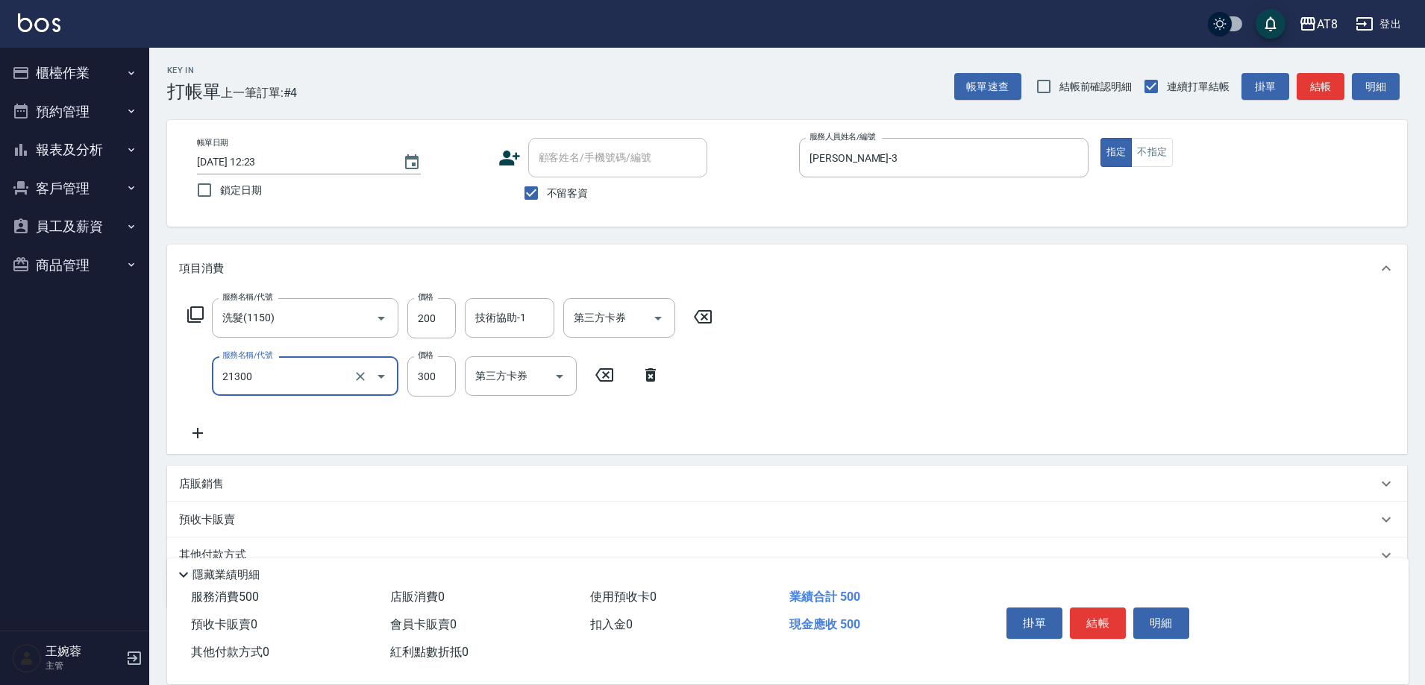
type input "剪髮(21300)"
type input "300"
click at [1108, 610] on button "結帳" at bounding box center [1098, 623] width 56 height 31
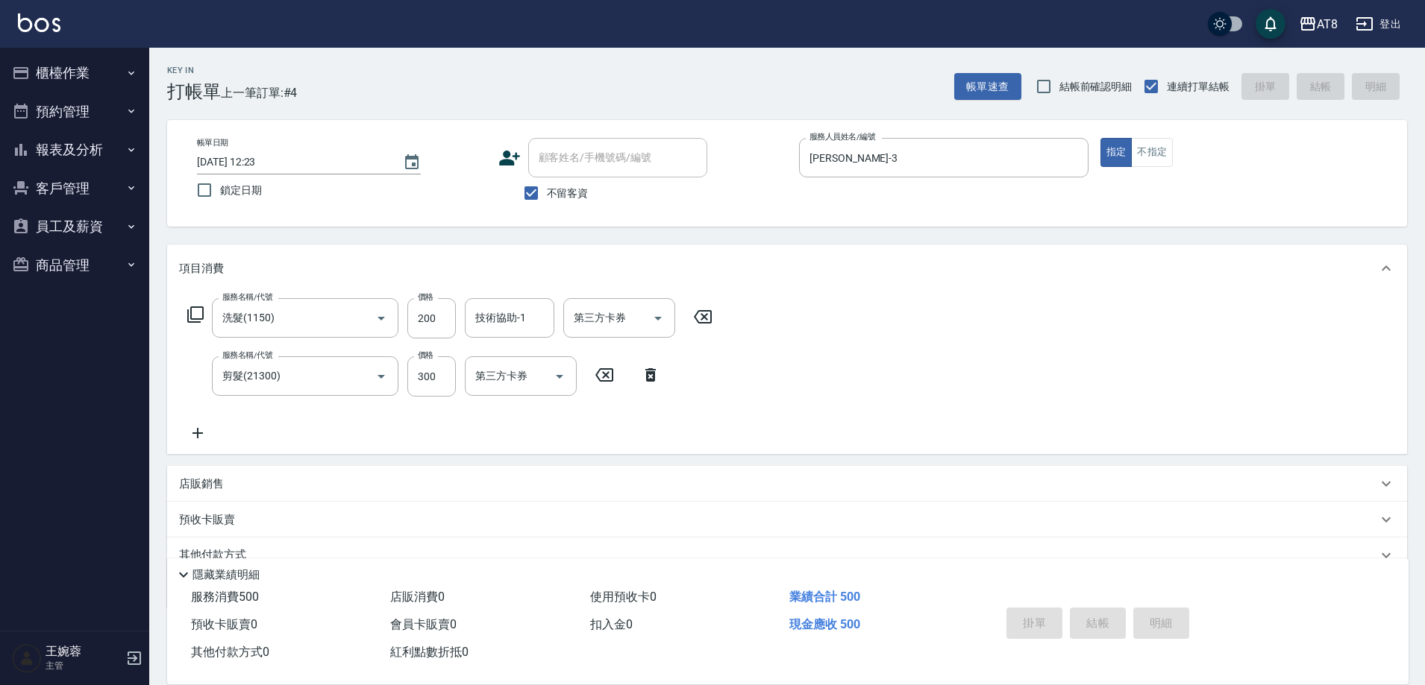
type input "[DATE] 12:24"
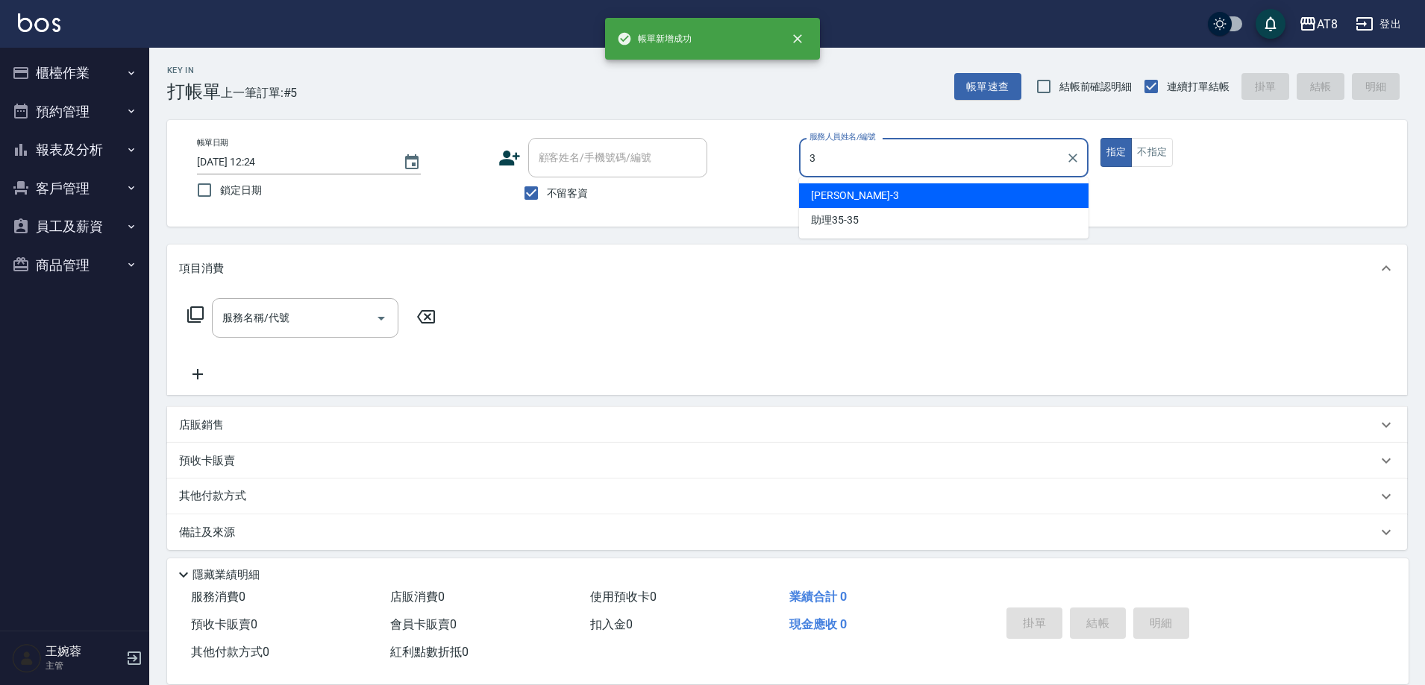
type input "[PERSON_NAME]-3"
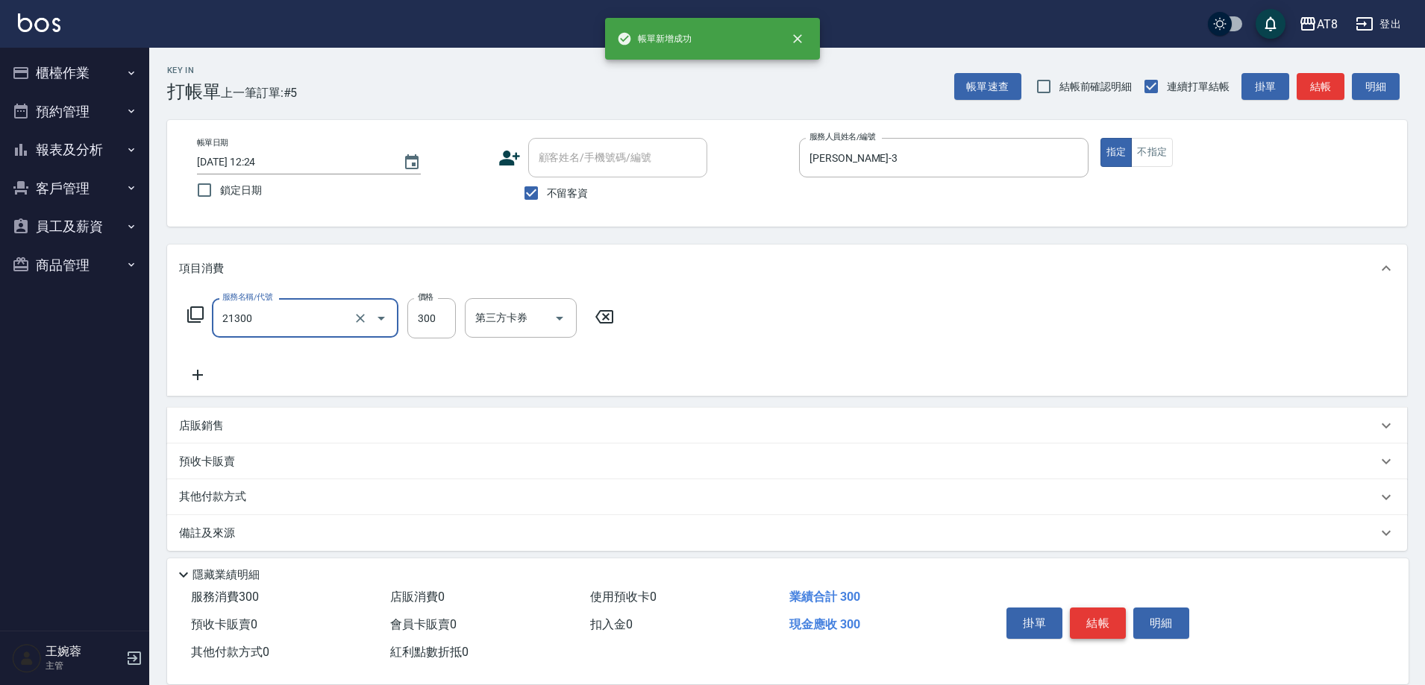
type input "剪髮(21300)"
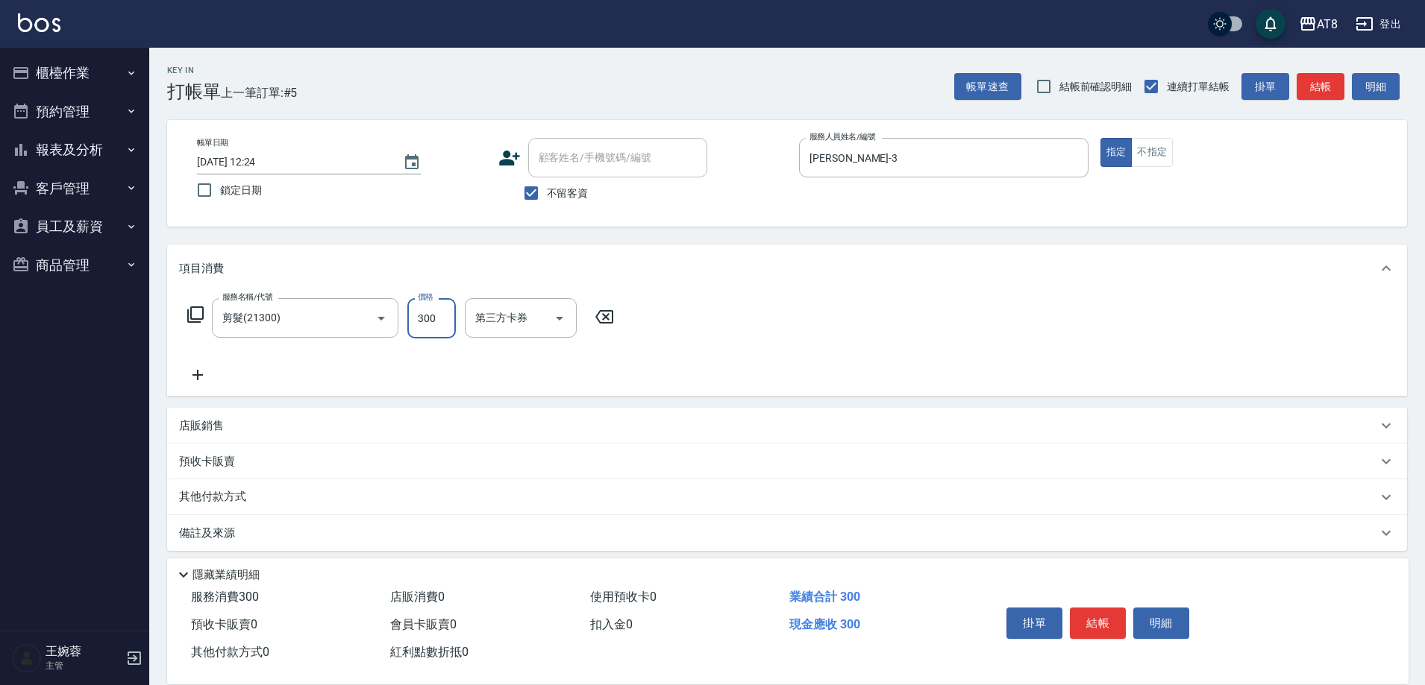
click at [1108, 609] on button "結帳" at bounding box center [1098, 623] width 56 height 31
